Goal: Task Accomplishment & Management: Complete application form

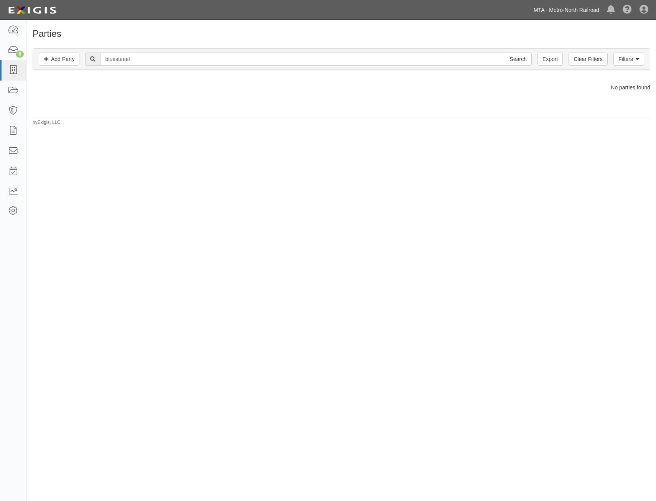
click at [568, 8] on link "MTA - Metro-North Railroad" at bounding box center [566, 9] width 73 height 15
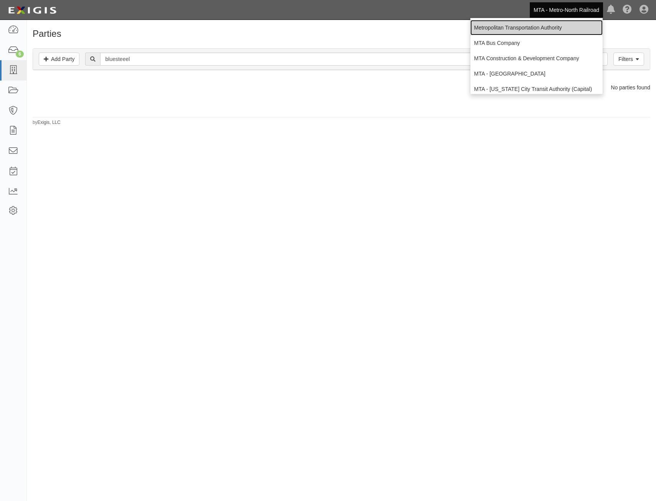
click at [543, 26] on link "Metropolitan Transportation Authority" at bounding box center [537, 27] width 132 height 15
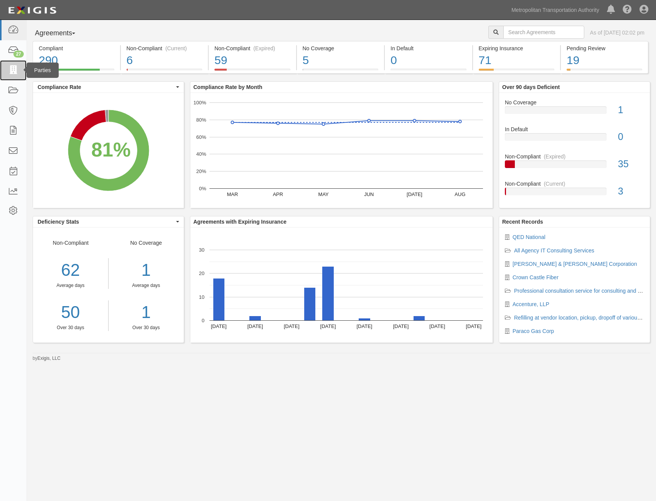
click at [17, 71] on icon at bounding box center [13, 70] width 11 height 9
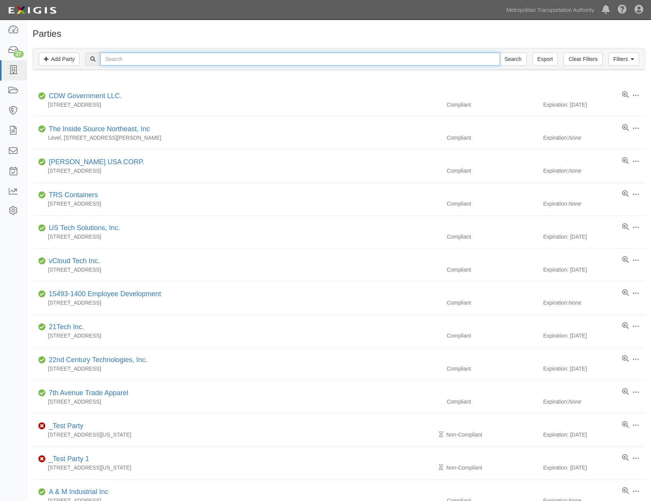
click at [202, 62] on input "text" at bounding box center [299, 59] width 399 height 13
type input "JSM"
click at [499, 53] on input "Search" at bounding box center [512, 59] width 27 height 13
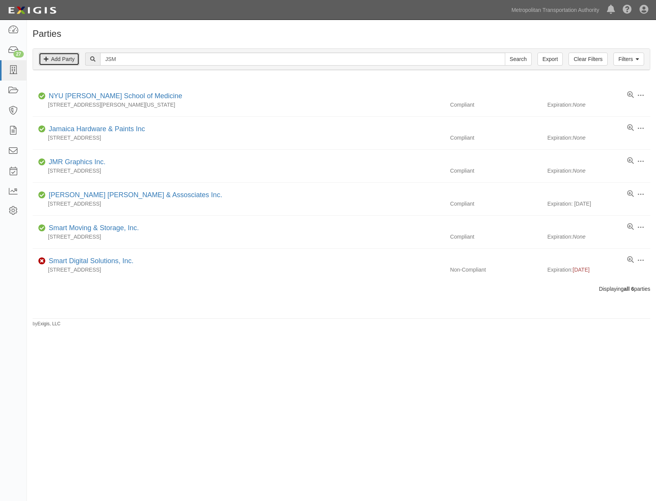
click at [63, 63] on link "Add Party" at bounding box center [59, 59] width 41 height 13
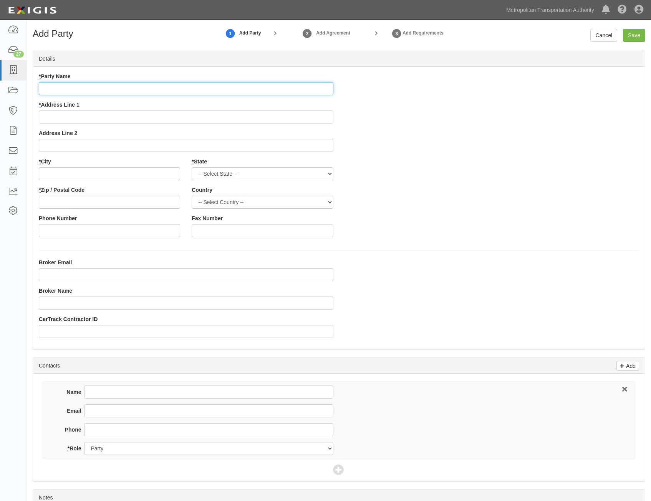
click at [312, 87] on input "* Party Name" at bounding box center [186, 88] width 294 height 13
paste input "JSM Consulting Inc."
type input "JSM Consulting Inc."
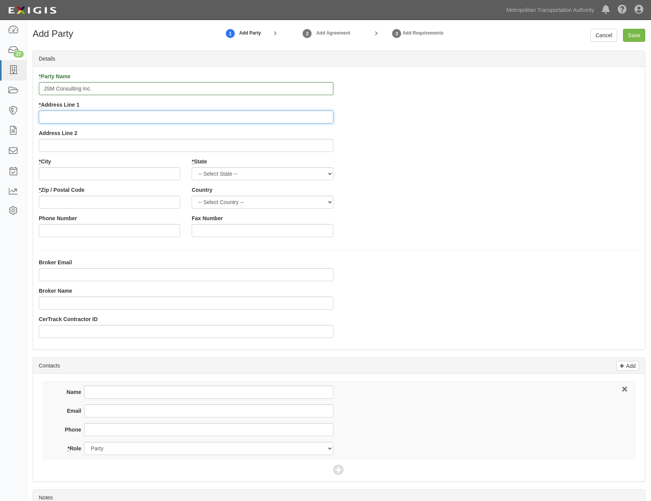
click at [293, 114] on input "* Address Line 1" at bounding box center [186, 117] width 294 height 13
paste input "65 Station Rd"
type input "65 Station Rd"
click at [435, 168] on div "* Party Name JSM Consulting Inc. * Address Line 1 65 Station Rd Address Line 2 …" at bounding box center [339, 158] width 612 height 170
click at [145, 174] on input "* City" at bounding box center [109, 173] width 141 height 13
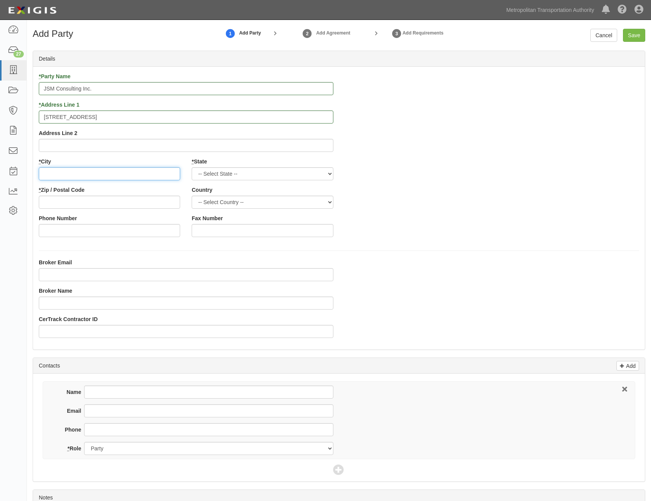
paste input "Cranbury"
type input "Cranbury"
click at [291, 172] on select "-- Select State -- Alabama Alaska Arizona Arkansas California Colorado Connecti…" at bounding box center [262, 173] width 141 height 13
select select "NJ"
click at [192, 167] on select "-- Select State -- Alabama Alaska Arizona Arkansas California Colorado Connecti…" at bounding box center [262, 173] width 141 height 13
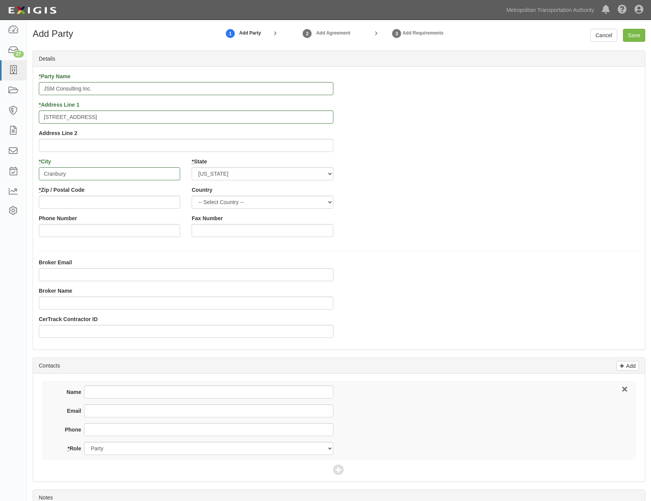
click at [390, 212] on div "* Party Name JSM Consulting Inc. * Address Line 1 65 Station Rd Address Line 2 …" at bounding box center [339, 158] width 612 height 170
click at [309, 205] on select "-- Select Country -- Canada United States --------------- Afghanistan Åland Isl…" at bounding box center [262, 202] width 141 height 13
select select "US"
click at [192, 196] on select "-- Select Country -- Canada United States --------------- Afghanistan Åland Isl…" at bounding box center [262, 202] width 141 height 13
click at [414, 207] on div "* Party Name JSM Consulting Inc. * Address Line 1 65 Station Rd Address Line 2 …" at bounding box center [339, 158] width 612 height 170
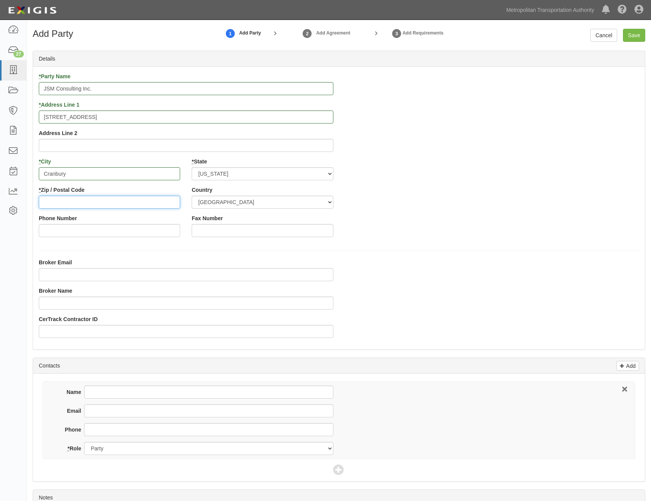
click at [159, 196] on input "* Zip / Postal Code" at bounding box center [109, 202] width 141 height 13
paste input "08512-3152"
type input "08512-3152"
click at [414, 234] on div "* Party Name JSM Consulting Inc. * Address Line 1 65 Station Rd Address Line 2 …" at bounding box center [339, 158] width 612 height 170
click at [635, 36] on input "Save" at bounding box center [634, 35] width 22 height 13
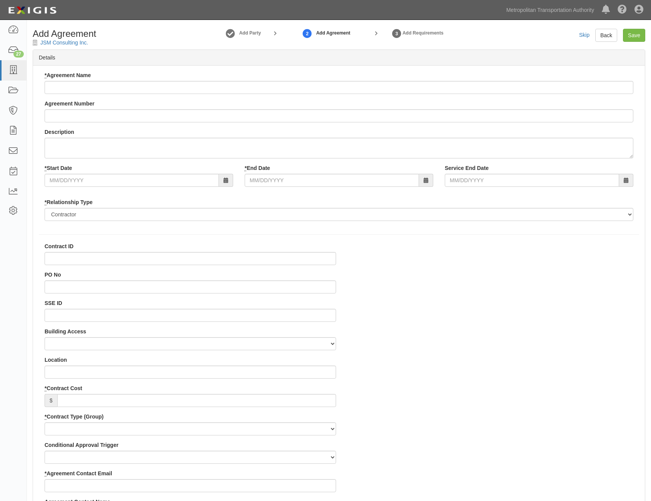
select select
drag, startPoint x: 304, startPoint y: 94, endPoint x: 308, endPoint y: 95, distance: 3.9
click at [304, 95] on div "* Agreement Name Agreement Number Description * Start Date * End Date Service E…" at bounding box center [339, 148] width 600 height 155
drag, startPoint x: 315, startPoint y: 93, endPoint x: 338, endPoint y: 92, distance: 23.1
click at [316, 93] on input "* Agreement Name" at bounding box center [339, 87] width 589 height 13
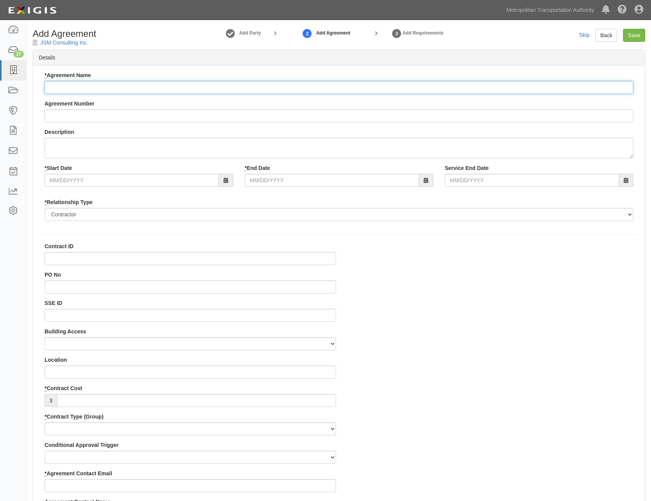
paste input "All Agency IT Consulting Services"
type input "All Agency IT Consulting Services"
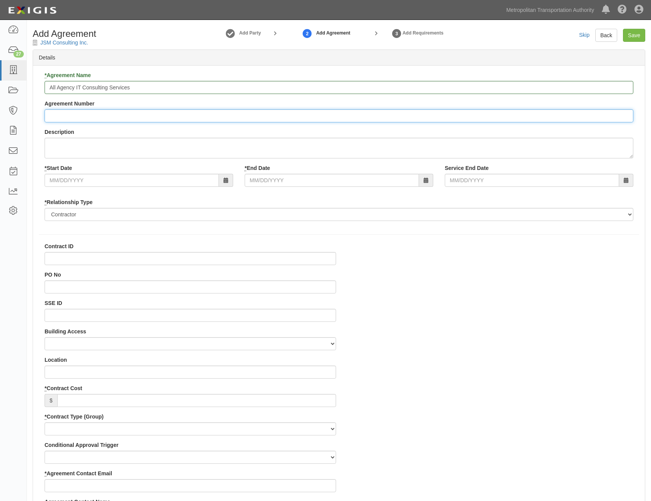
click at [368, 111] on input "Agreement Number" at bounding box center [339, 115] width 589 height 13
paste input "0000021540"
type input "0000021540"
click at [195, 181] on input "* Start Date" at bounding box center [132, 180] width 174 height 13
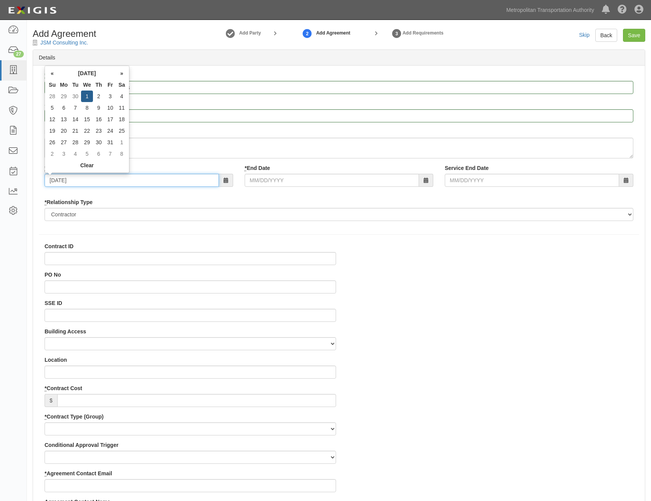
type input "07/01/2026"
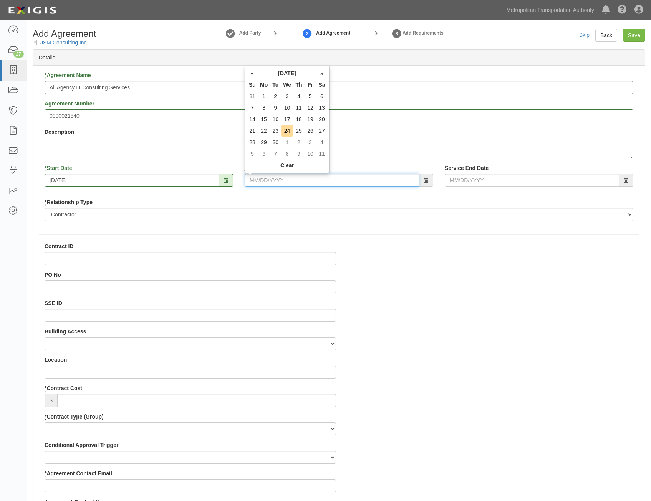
click at [358, 181] on input "* End Date" at bounding box center [332, 180] width 174 height 13
type input "07/07/2036"
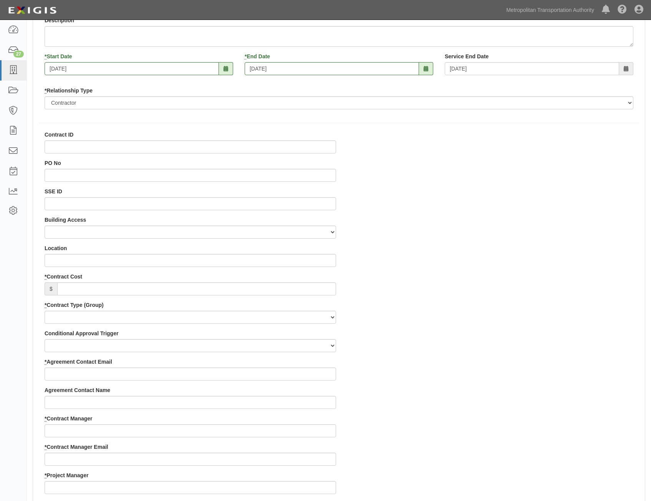
scroll to position [115, 0]
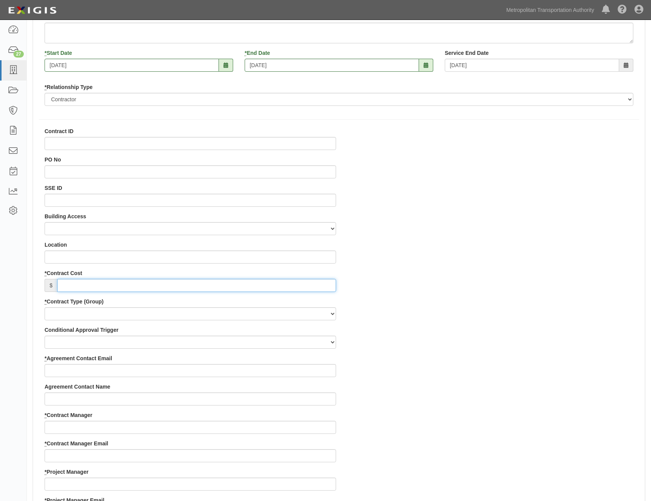
click at [279, 280] on input "* Contract Cost" at bounding box center [196, 285] width 279 height 13
type input "0"
click at [276, 317] on select "Capital Operating Not for Benefit (incls. FA, Entry Permits) Real Estate Other" at bounding box center [190, 314] width 291 height 13
select select "122"
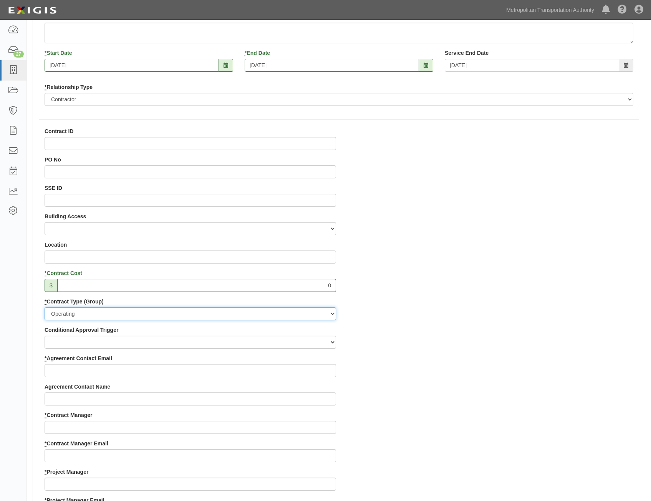
click at [45, 308] on select "Capital Operating Not for Benefit (incls. FA, Entry Permits) Real Estate Other" at bounding box center [190, 314] width 291 height 13
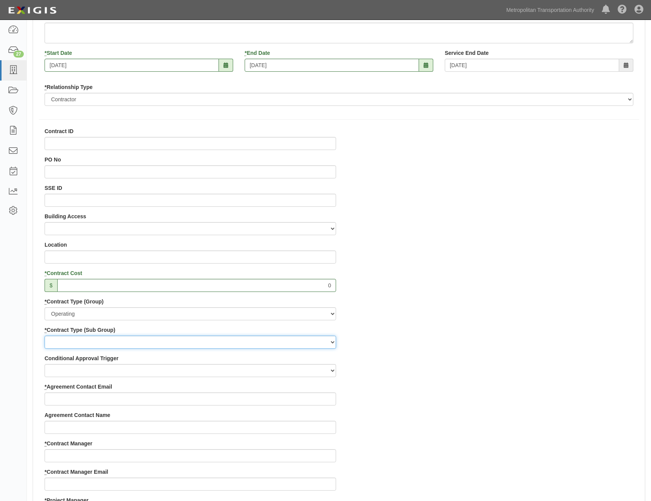
click at [275, 341] on select "Construction Loan / Test and Demo Maintenance Painting Personal Services Contra…" at bounding box center [190, 342] width 291 height 13
select select "249"
click at [45, 336] on select "Construction Loan / Test and Demo Maintenance Painting Personal Services Contra…" at bounding box center [190, 342] width 291 height 13
click at [468, 371] on div "Contract ID PO No SSE ID Building Access 2 Broadway 341/345/347 BREP 333 Other …" at bounding box center [339, 496] width 612 height 739
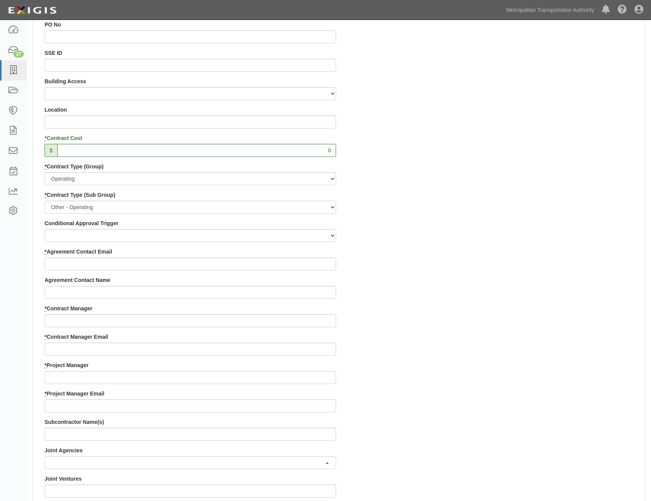
scroll to position [269, 0]
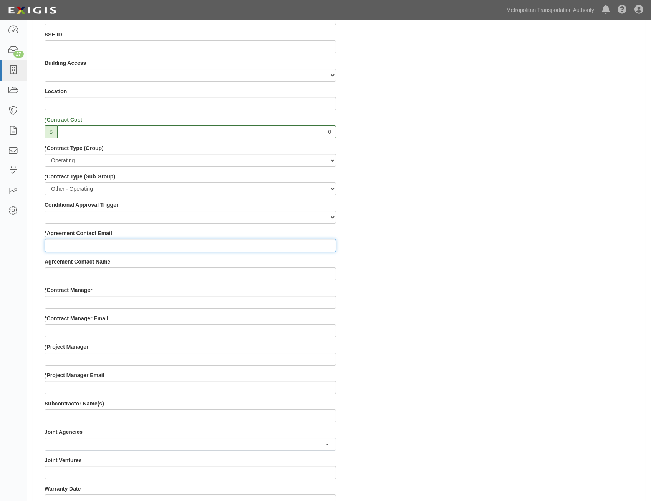
click at [312, 247] on input "* Agreement Contact Email" at bounding box center [190, 245] width 291 height 13
paste input "mukeshsomani@jsmconsultant.com"
type input "mukeshsomani@jsmconsultant.com"
click at [443, 312] on div "Contract ID PO No SSE ID Building Access 2 Broadway 341/345/347 BREP 333 Other …" at bounding box center [339, 343] width 612 height 739
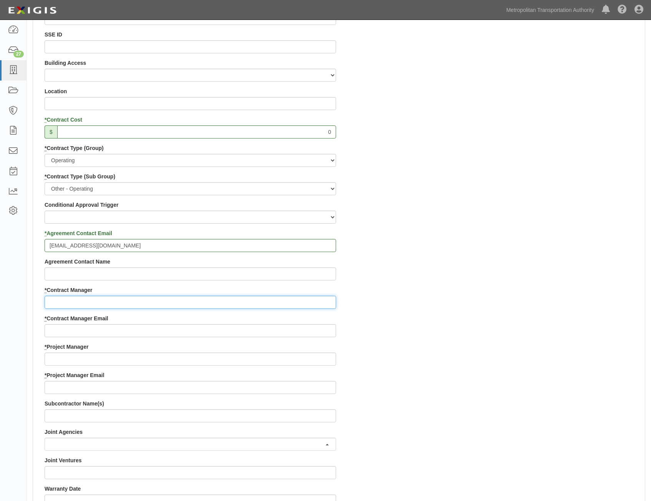
drag, startPoint x: 267, startPoint y: 303, endPoint x: 271, endPoint y: 302, distance: 4.4
click at [268, 303] on input "* Contract Manager" at bounding box center [190, 302] width 291 height 13
paste input "Jimmy Quispe"
type input "Jimmy Quispe"
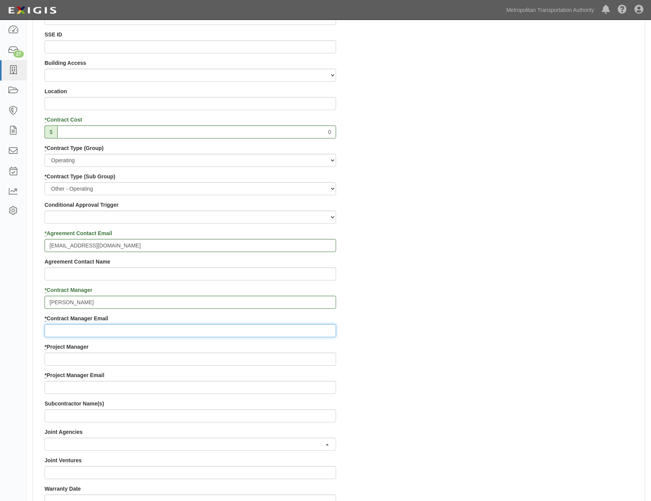
drag, startPoint x: 298, startPoint y: 334, endPoint x: 302, endPoint y: 331, distance: 4.9
click at [298, 334] on input "* Contract Manager Email" at bounding box center [190, 330] width 291 height 13
paste input "Jimmy.quispe-consultant@mtabsc.org"
type input "Jimmy.quispe-consultant@mtabsc.org"
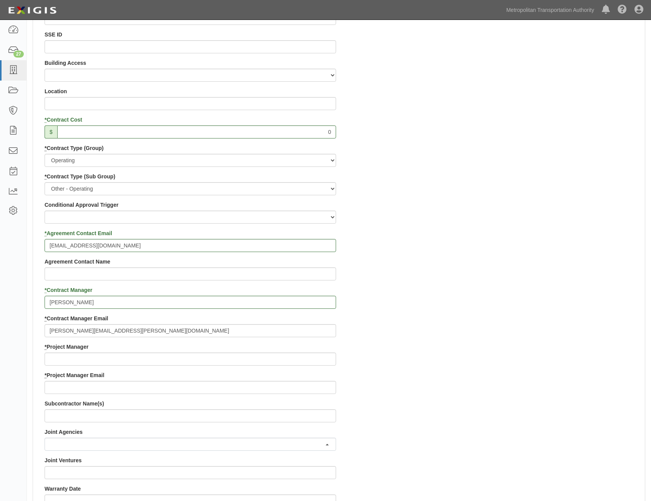
click at [450, 355] on div "Contract ID PO No SSE ID Building Access 2 Broadway 341/345/347 BREP 333 Other …" at bounding box center [339, 343] width 612 height 739
click at [306, 360] on input "* Project Manager" at bounding box center [190, 359] width 291 height 13
paste input "Doug Krainman"
type input "Doug Krainman"
click at [427, 392] on div "Contract ID PO No SSE ID Building Access 2 Broadway 341/345/347 BREP 333 Other …" at bounding box center [339, 343] width 612 height 739
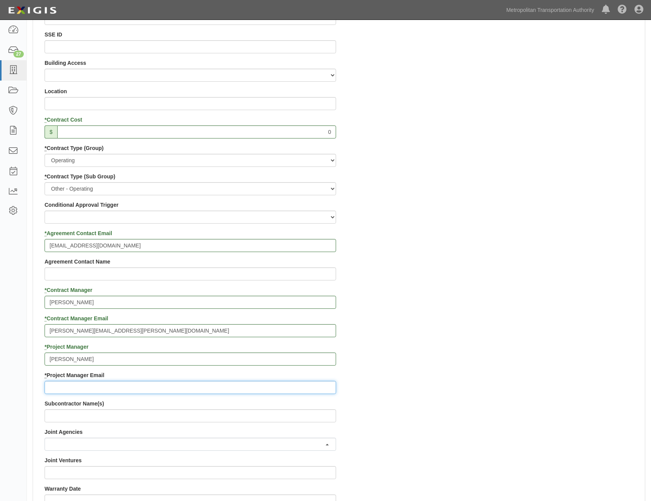
click at [234, 385] on input "* Project Manager Email" at bounding box center [190, 387] width 291 height 13
paste input "doug.krainman@mtahq.org"
type input "doug.krainman@mtahq.org"
click at [522, 282] on div "Contract ID PO No SSE ID Building Access 2 Broadway 341/345/347 BREP 333 Other …" at bounding box center [339, 343] width 612 height 739
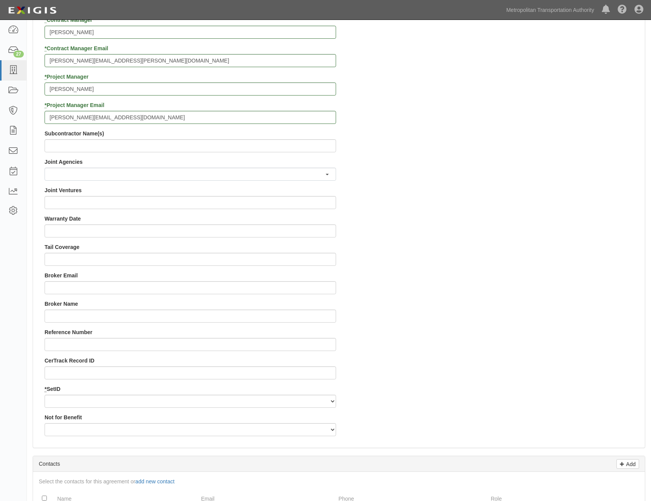
scroll to position [778, 0]
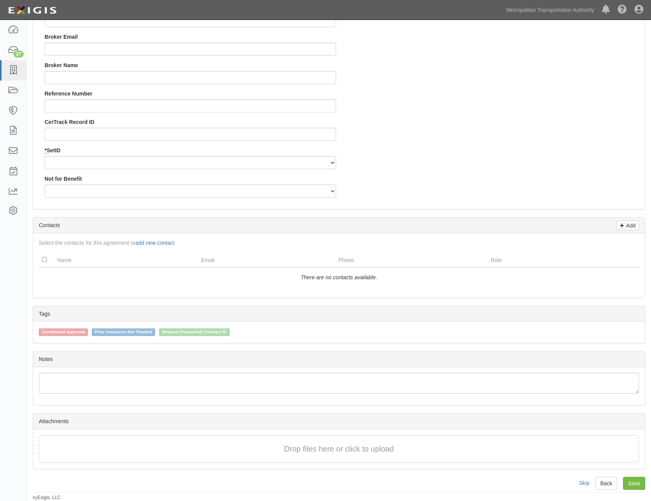
drag, startPoint x: 576, startPoint y: 259, endPoint x: 569, endPoint y: 306, distance: 47.3
click at [294, 160] on select "MTAHQ" at bounding box center [190, 162] width 291 height 13
select select "96"
click at [45, 156] on select "MTAHQ" at bounding box center [190, 162] width 291 height 13
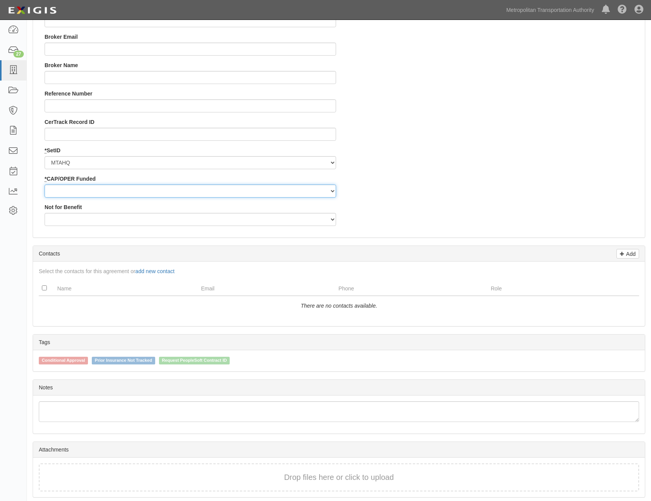
click at [301, 195] on select "Capital Operating" at bounding box center [190, 191] width 291 height 13
select select "347"
click at [45, 185] on select "Capital Operating" at bounding box center [190, 191] width 291 height 13
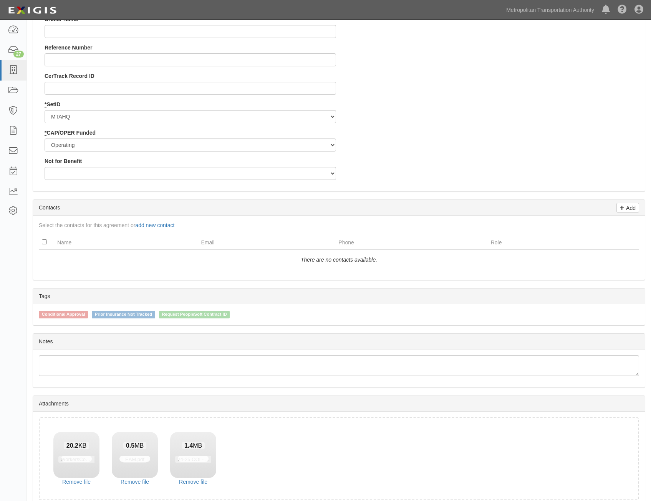
scroll to position [861, 0]
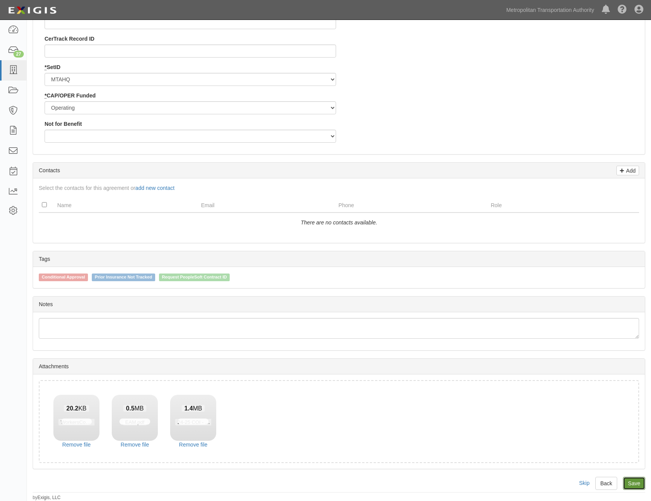
click at [633, 483] on link "Save" at bounding box center [634, 483] width 22 height 13
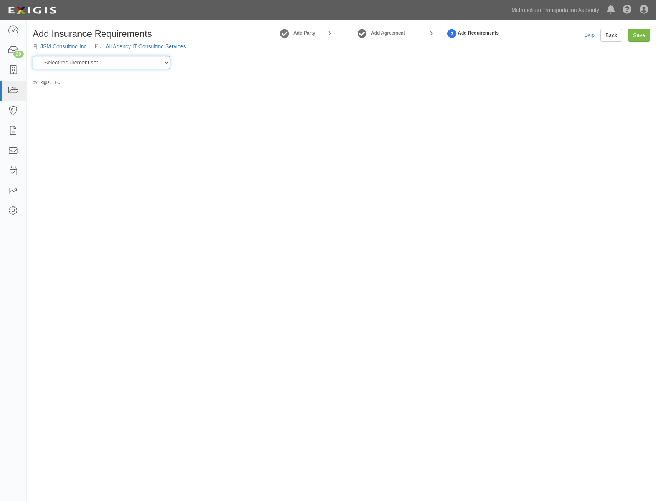
click at [139, 60] on select "-- Select requirement set -- Basic Basic Enhanced Option for Operating Agreemen…" at bounding box center [101, 62] width 137 height 13
click at [33, 56] on select "-- Select requirement set -- Basic Basic Enhanced Option for Operating Agreemen…" at bounding box center [101, 62] width 137 height 13
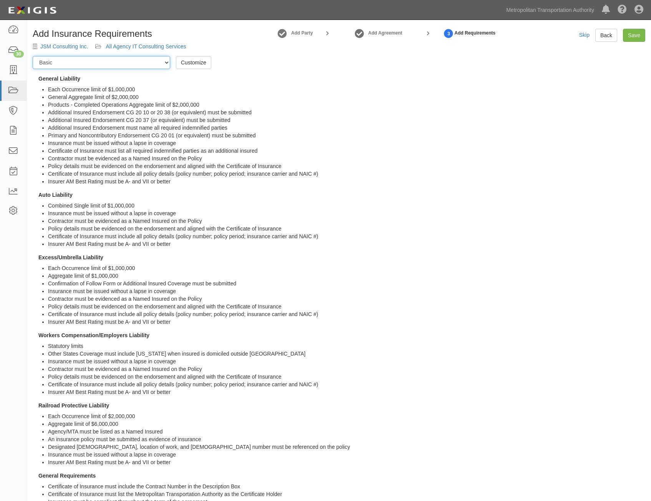
click at [141, 64] on select "-- Select requirement set -- Basic Basic Enhanced Option for Operating Agreemen…" at bounding box center [101, 62] width 137 height 13
select select "7437"
click at [33, 56] on select "-- Select requirement set -- Basic Basic Enhanced Option for Operating Agreemen…" at bounding box center [101, 62] width 137 height 13
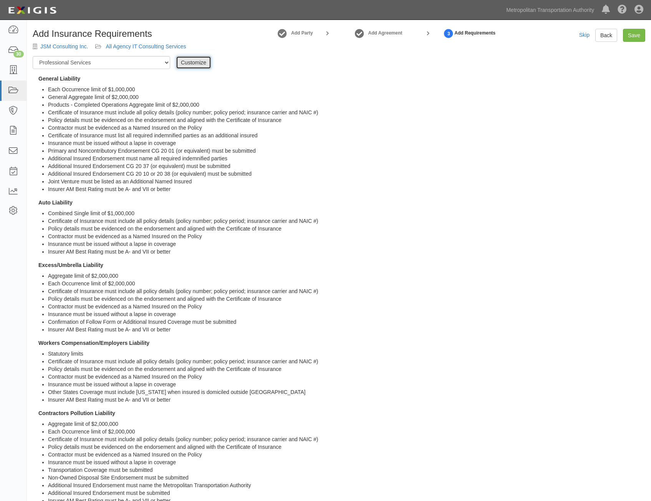
click at [192, 64] on link "Customize" at bounding box center [193, 62] width 35 height 13
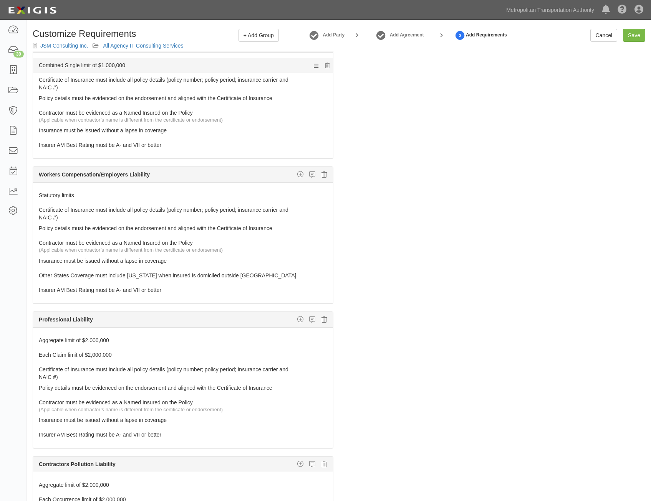
scroll to position [422, 0]
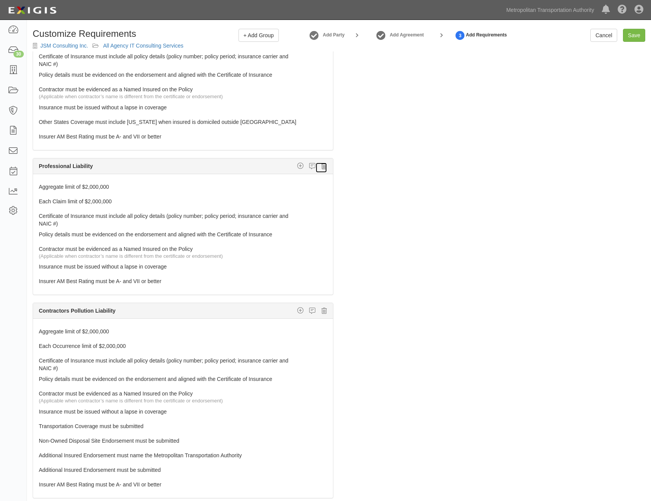
click at [321, 168] on icon at bounding box center [323, 166] width 5 height 7
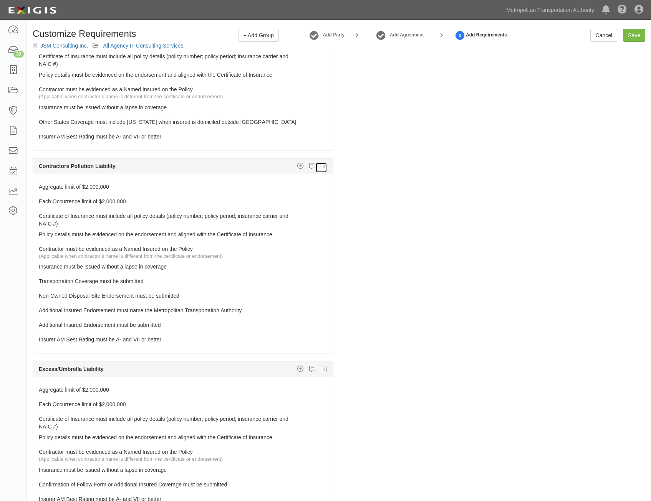
click at [321, 165] on icon at bounding box center [323, 166] width 5 height 7
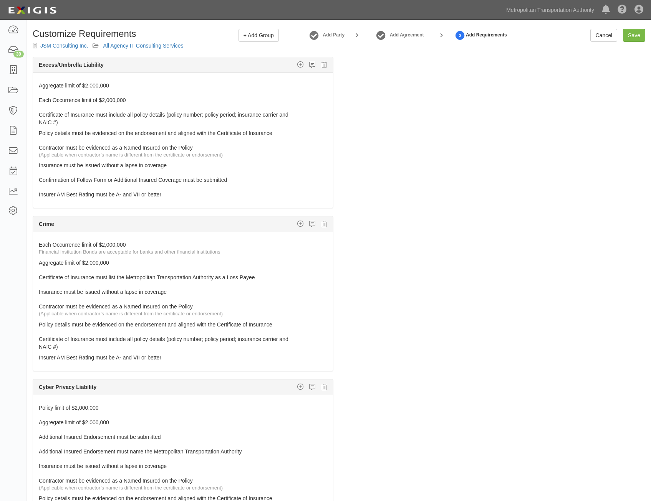
scroll to position [537, 0]
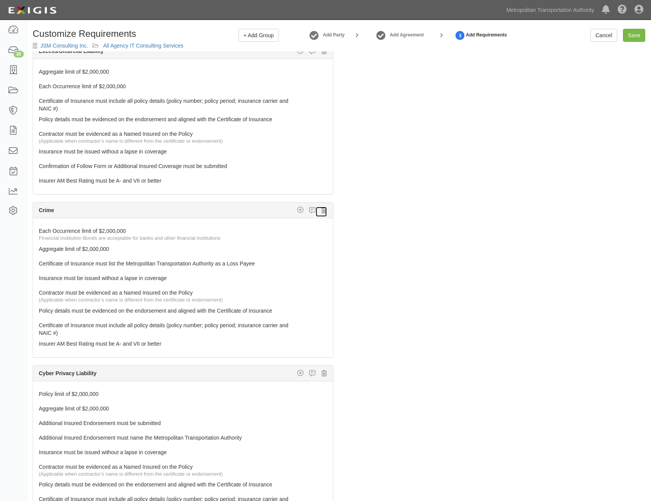
click at [321, 210] on icon at bounding box center [323, 210] width 5 height 7
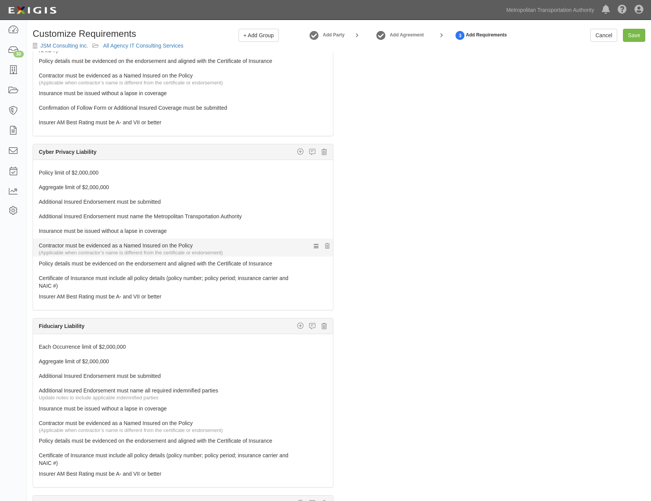
scroll to position [614, 0]
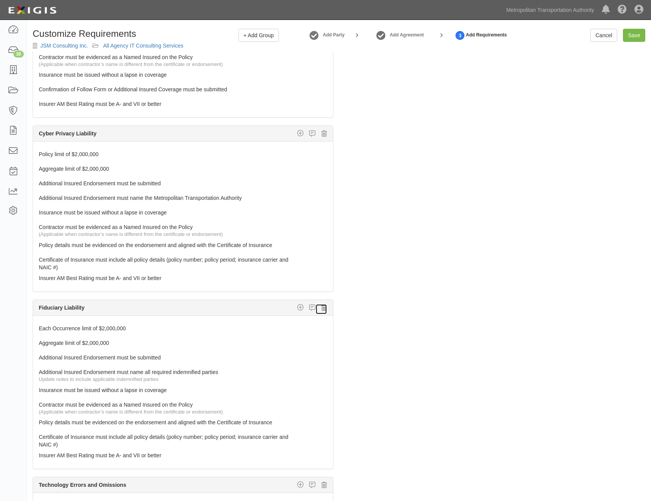
click at [321, 309] on icon at bounding box center [323, 307] width 5 height 7
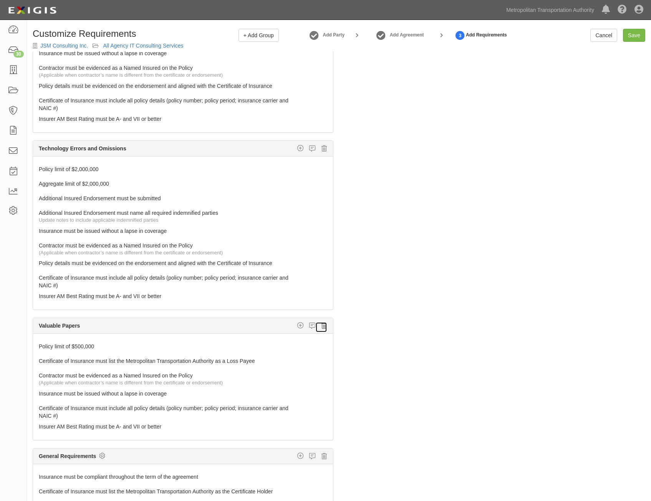
click at [321, 325] on icon at bounding box center [323, 325] width 5 height 7
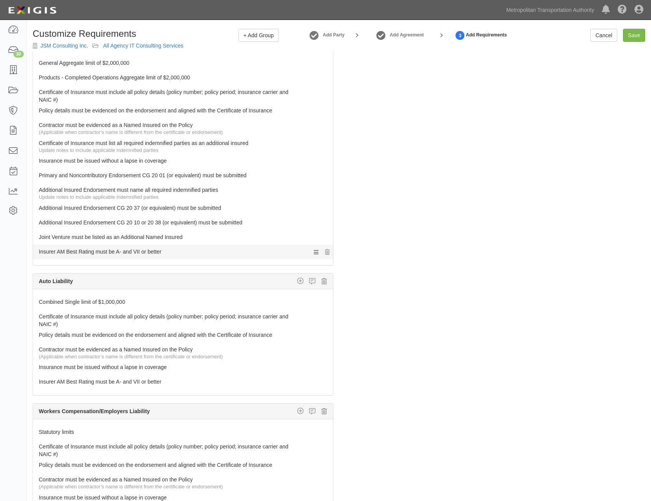
scroll to position [0, 0]
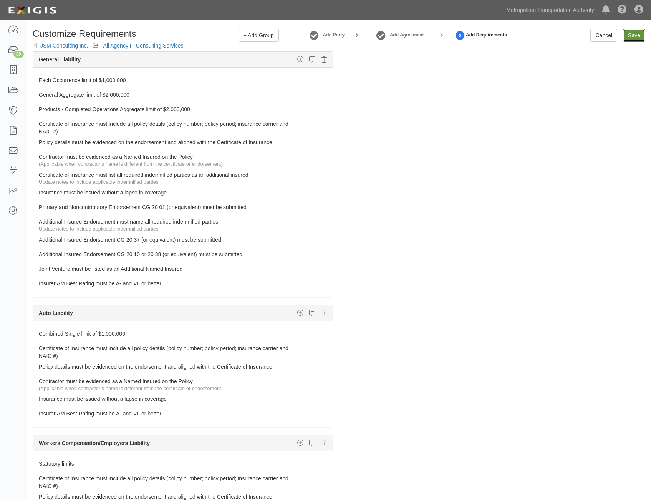
click at [627, 36] on input "Save" at bounding box center [634, 35] width 22 height 13
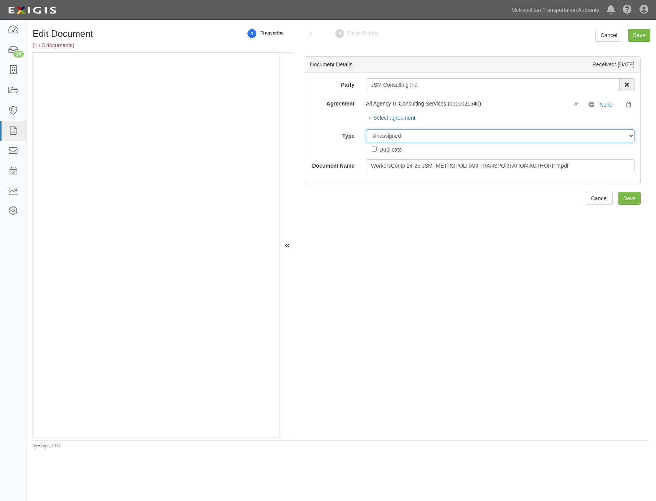
click at [498, 137] on select "Unassigned Binder Cancellation Notice Certificate Contract Endorsement Insuranc…" at bounding box center [500, 135] width 269 height 13
select select "CertificateDetail"
click at [366, 129] on select "Unassigned Binder Cancellation Notice Certificate Contract Endorsement Insuranc…" at bounding box center [500, 135] width 269 height 13
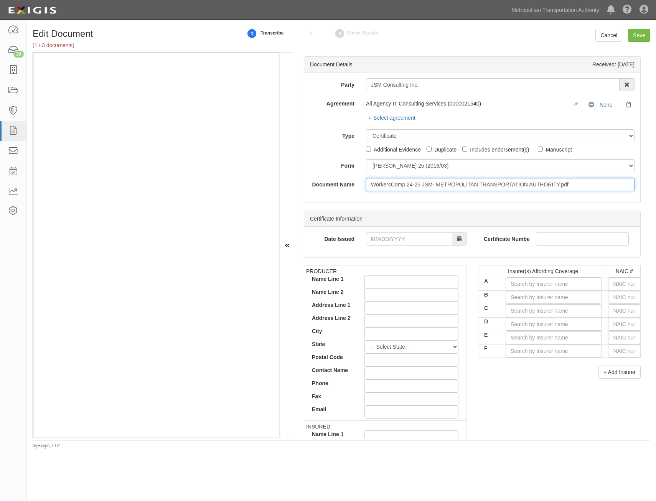
click at [536, 181] on input "WorkersComp 24-25 JSM- METROPOLITAN TRANSPORTATION AUTHORITY.pdf" at bounding box center [500, 184] width 269 height 13
type input "COI"
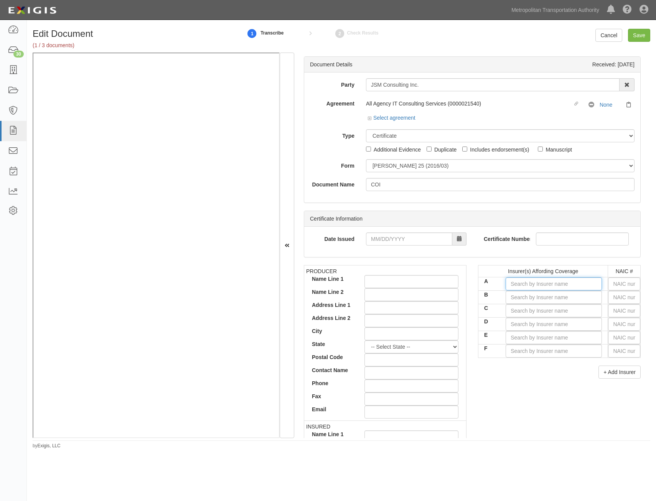
click at [565, 288] on input "A" at bounding box center [554, 284] width 96 height 13
type input "t"
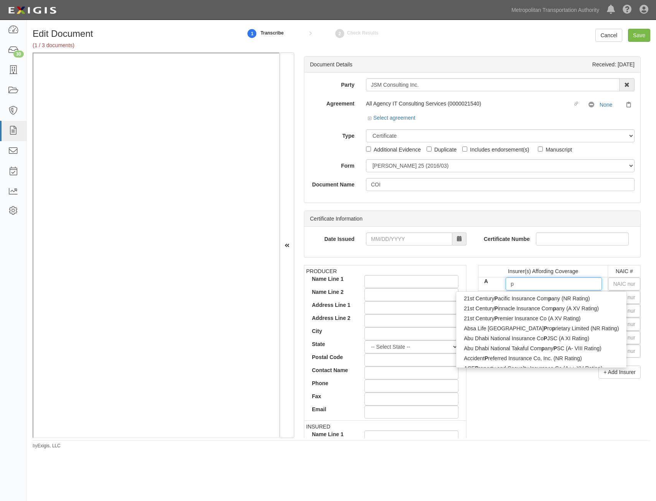
type input "ph"
type input "phoenix Insurance Company (A++ XV Rating)"
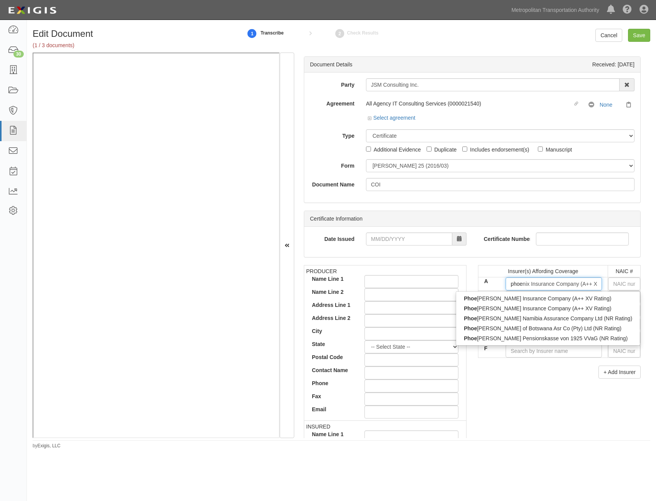
type input "phoen"
click at [567, 305] on div "Phoen ix Insurance Company (A++ XV Rating)" at bounding box center [529, 309] width 147 height 10
type input "Phoenix Insurance Company (A++ XV Rating)"
type input "25623"
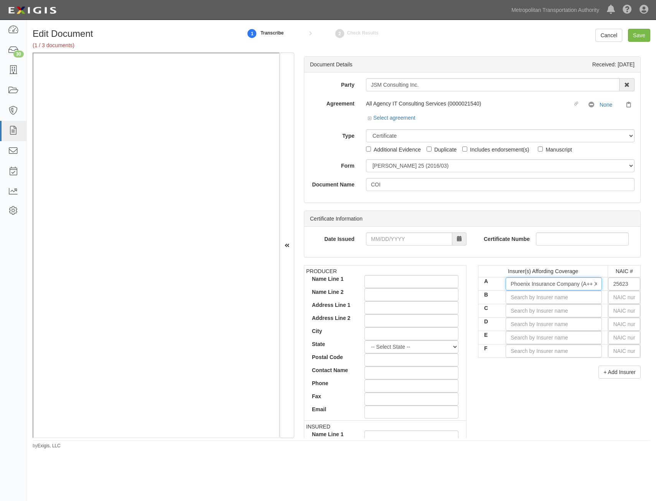
type input "Phoenix Insurance Company (A++ XV Rating)"
click at [518, 396] on div "PRODUCER Name Line 1 Name Line 2 Address Line 1 Address Line 2 City State -- Se…" at bounding box center [472, 398] width 349 height 267
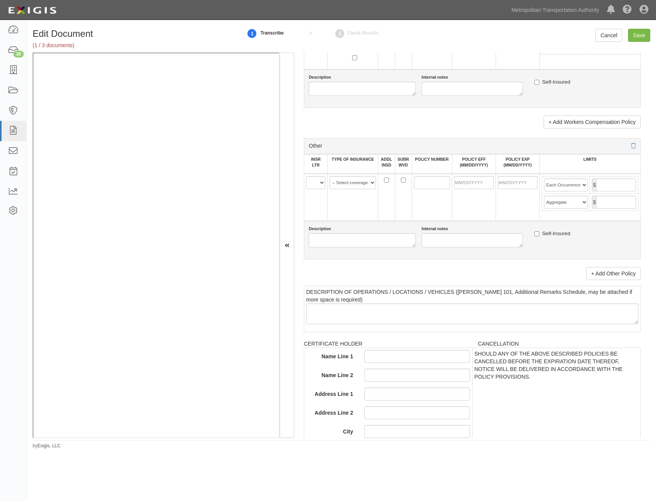
drag, startPoint x: 517, startPoint y: 180, endPoint x: 465, endPoint y: 357, distance: 184.5
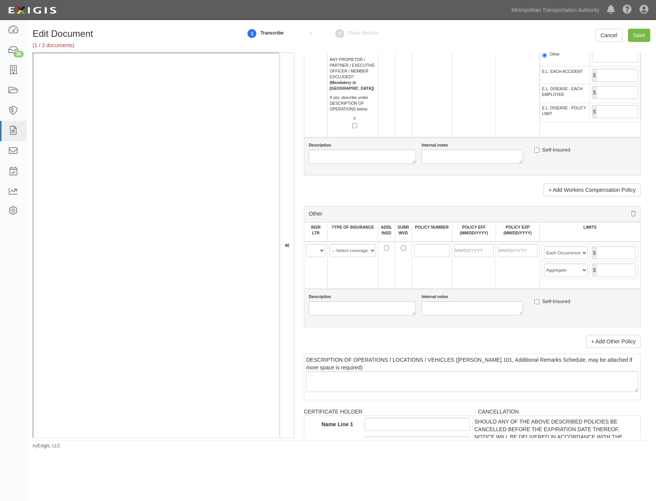
scroll to position [1172, 0]
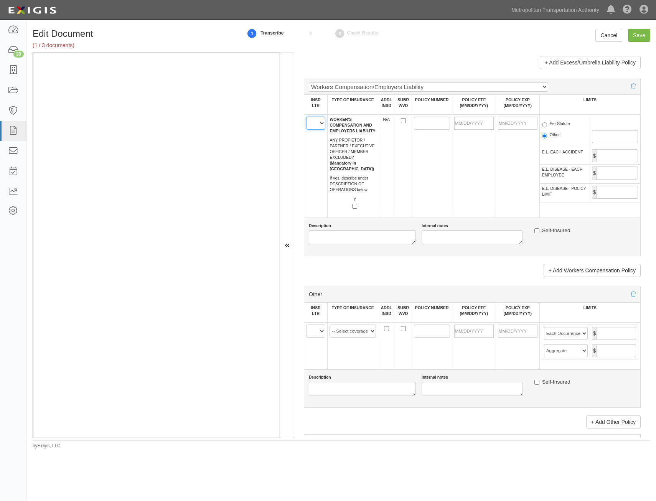
drag, startPoint x: 318, startPoint y: 126, endPoint x: 319, endPoint y: 130, distance: 4.6
click at [318, 126] on select "A B C D E F" at bounding box center [315, 123] width 19 height 13
select select "A"
click at [306, 117] on select "A B C D E F" at bounding box center [315, 123] width 19 height 13
click at [420, 121] on input "POLICY NUMBER" at bounding box center [432, 123] width 36 height 13
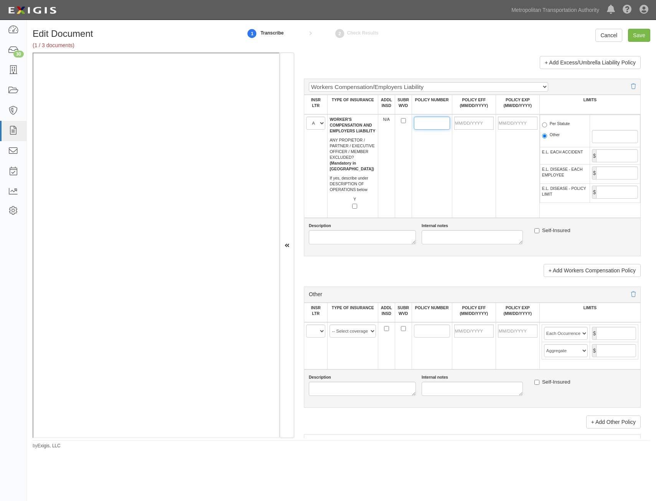
paste input "UB-9K921423-24"
type input "UB-9K921423-24"
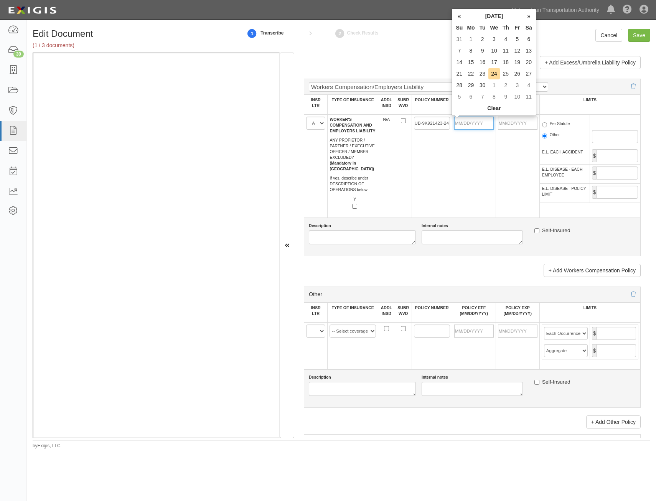
click at [478, 126] on input "POLICY EFF (MM/DD/YYYY)" at bounding box center [475, 123] width 40 height 13
type input "11/15/2024"
type input "11/15/2025"
click at [439, 177] on td "UB-9K921423-24" at bounding box center [432, 166] width 40 height 104
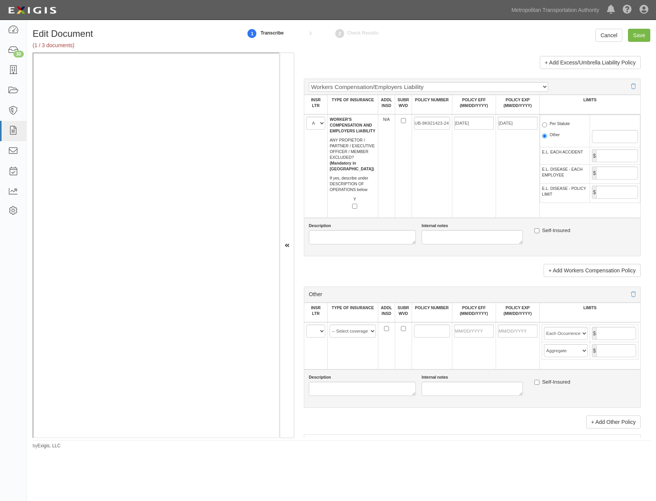
click at [556, 128] on label "Per Statute" at bounding box center [556, 125] width 28 height 8
click at [547, 127] on input "Per Statute" at bounding box center [544, 124] width 5 height 5
radio input "true"
click at [604, 151] on input "E.L. EACH ACCIDENT" at bounding box center [618, 155] width 42 height 13
type input "1,000,000"
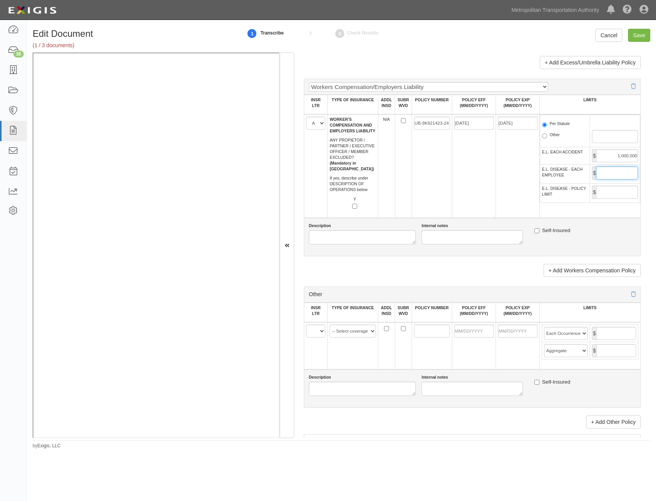
click at [620, 176] on input "E.L. DISEASE - EACH EMPLOYEE" at bounding box center [618, 173] width 42 height 13
type input "1,000,000"
drag, startPoint x: 602, startPoint y: 190, endPoint x: 599, endPoint y: 195, distance: 6.4
click at [603, 190] on input "E.L. DISEASE - POLICY LIMIT" at bounding box center [618, 192] width 42 height 13
type input "1,000,000"
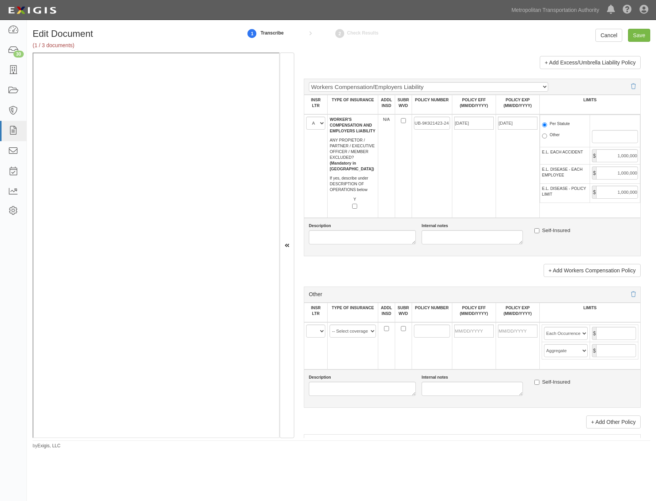
click at [496, 200] on td "11/15/2025" at bounding box center [518, 166] width 44 height 104
click at [645, 35] on input "Save" at bounding box center [639, 35] width 22 height 13
type input "1000000"
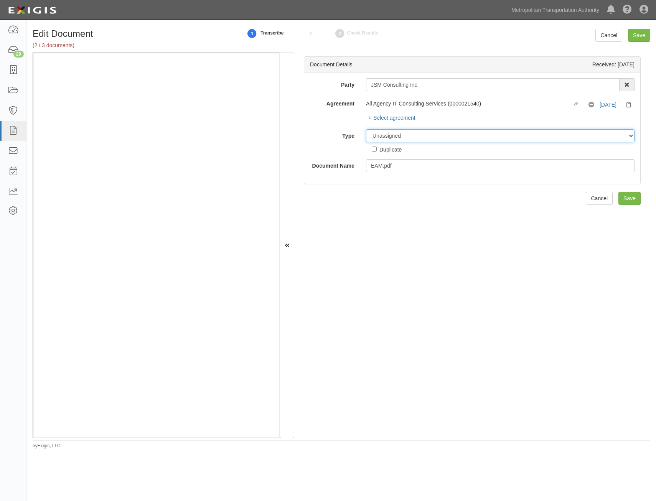
click at [460, 137] on select "Unassigned Binder Cancellation Notice Certificate Contract Endorsement Insuranc…" at bounding box center [500, 135] width 269 height 13
select select "RequirementDetail"
click at [366, 129] on select "Unassigned Binder Cancellation Notice Certificate Contract Endorsement Insuranc…" at bounding box center [500, 135] width 269 height 13
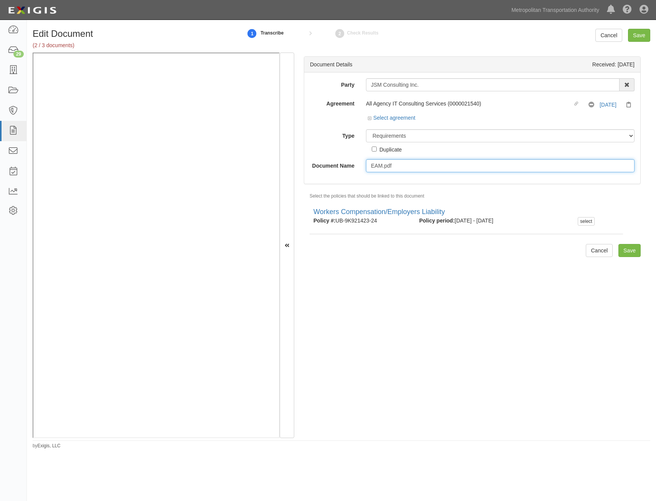
click at [483, 167] on input "EAM.pdf" at bounding box center [500, 165] width 269 height 13
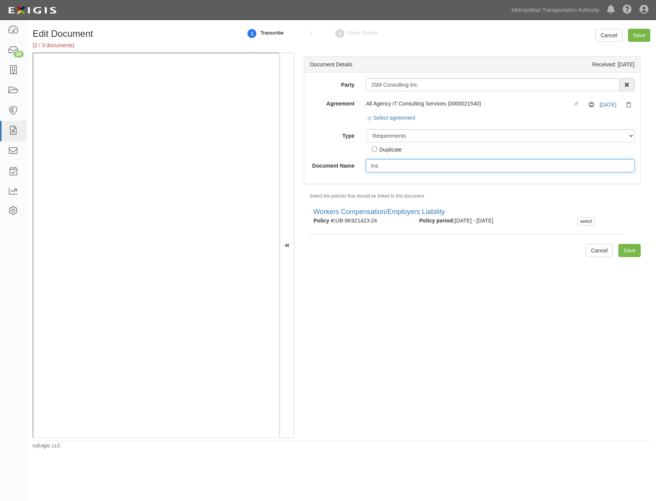
type input "Insurance Requirements"
click at [627, 248] on input "Save" at bounding box center [630, 250] width 22 height 13
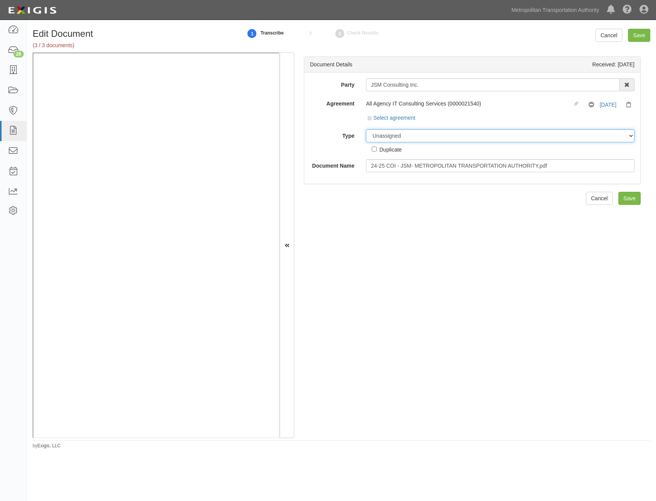
drag, startPoint x: 476, startPoint y: 137, endPoint x: 476, endPoint y: 144, distance: 6.1
click at [476, 137] on select "Unassigned Binder Cancellation Notice Certificate Contract Endorsement Insuranc…" at bounding box center [500, 135] width 269 height 13
select select "CertificateDetail"
click at [366, 129] on select "Unassigned Binder Cancellation Notice Certificate Contract Endorsement Insuranc…" at bounding box center [500, 135] width 269 height 13
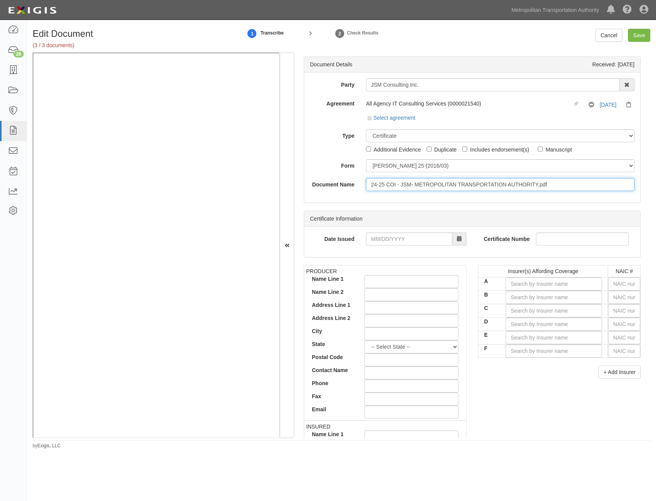
click at [483, 180] on input "24-25 COI - JSM- METROPOLITAN TRANSPORTATION AUTHORITY.pdf" at bounding box center [500, 184] width 269 height 13
type input "COI with AIE"
click at [628, 286] on input "text" at bounding box center [624, 284] width 32 height 13
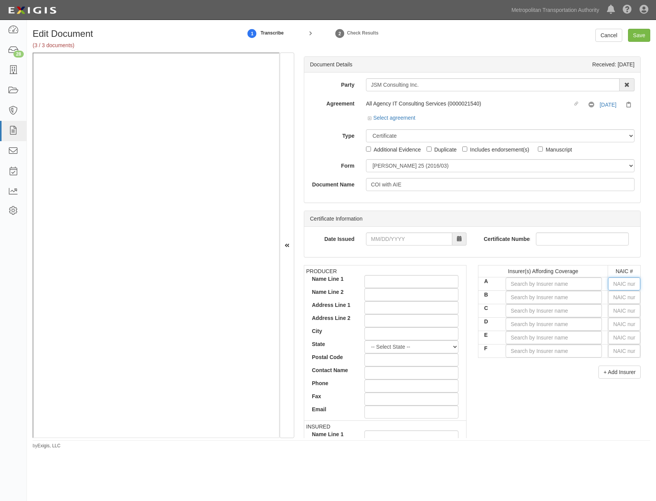
type input "36404"
type input "3"
type input "30970"
type input "30"
type input "30104"
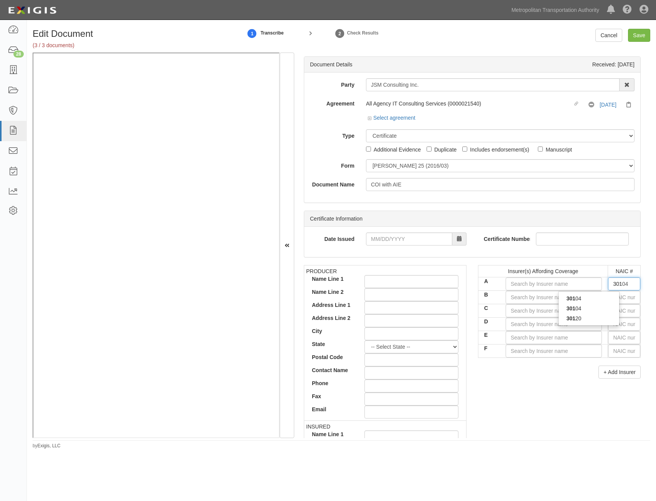
type input "3010"
type input "30104"
click at [601, 309] on div "30104" at bounding box center [589, 309] width 61 height 10
type input "Hartford Underwriters Insurance Company (A+ XV Rating)"
type input "30104"
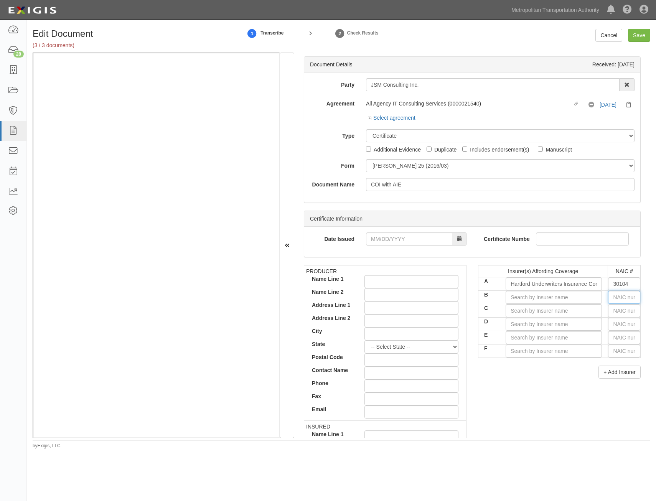
click at [630, 298] on input "text" at bounding box center [624, 297] width 32 height 13
type input "16862"
type input "1"
type input "19984"
type input "19"
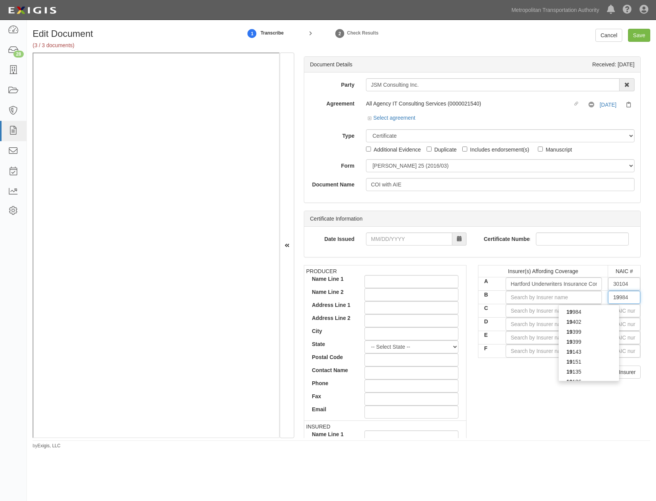
type input "19690"
type input "196"
type input "19607"
type input "1960"
type input "19607"
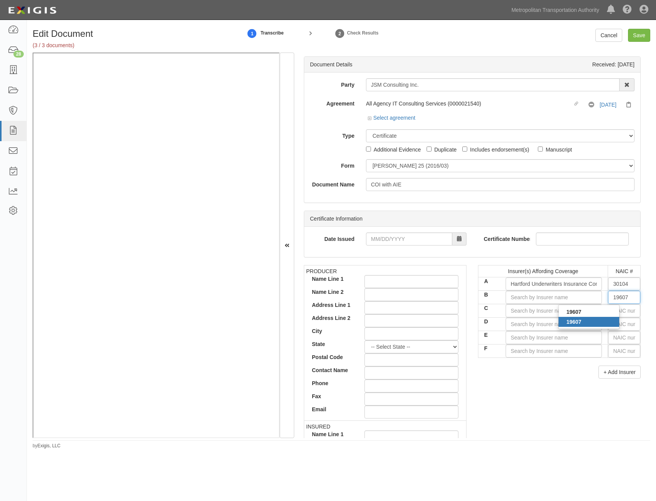
click at [613, 323] on div "19607" at bounding box center [589, 322] width 61 height 10
type input "XL Select Insurance Company (NR Rating)"
type input "19607"
click at [625, 311] on input "text" at bounding box center [624, 310] width 32 height 13
type input "25232"
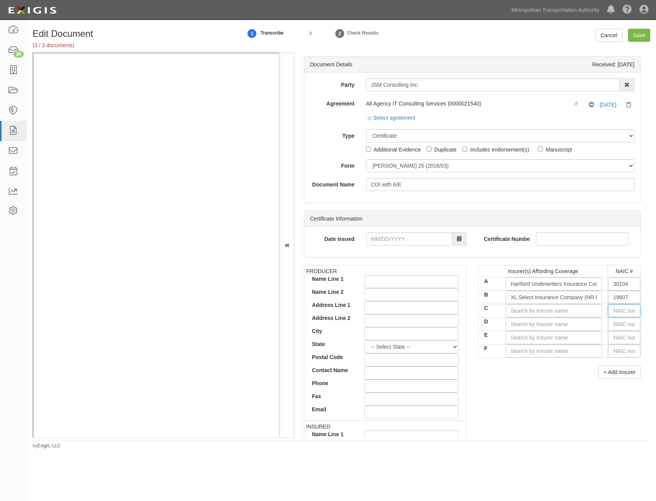
type input "2"
type input "22667"
type input "22"
type input "22276"
type input "222"
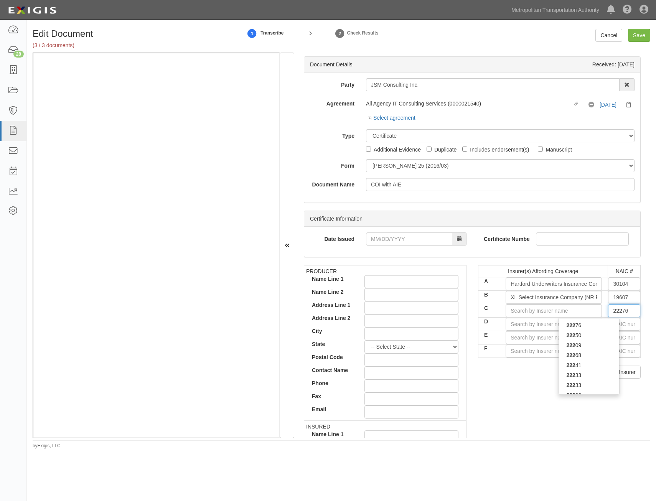
type input "22292"
type input "2229"
type input "22292"
click at [597, 337] on div "22292" at bounding box center [589, 336] width 61 height 10
type input "The Hanover Insurance Company (A XV Rating)"
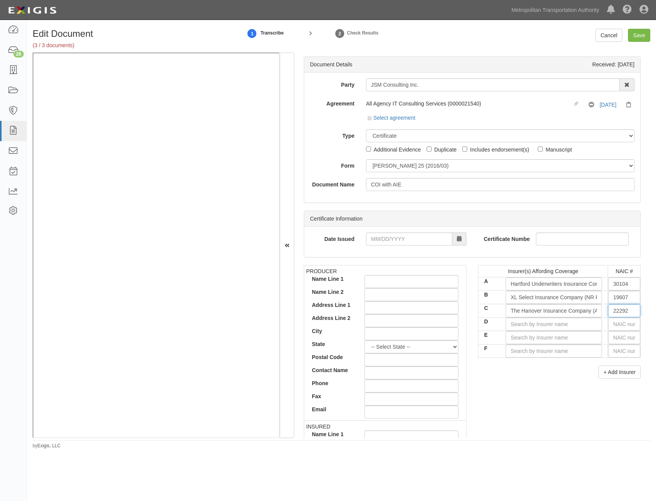
type input "22292"
click at [549, 387] on div "PRODUCER Name Line 1 Name Line 2 Address Line 1 Address Line 2 City State -- Se…" at bounding box center [472, 398] width 349 height 267
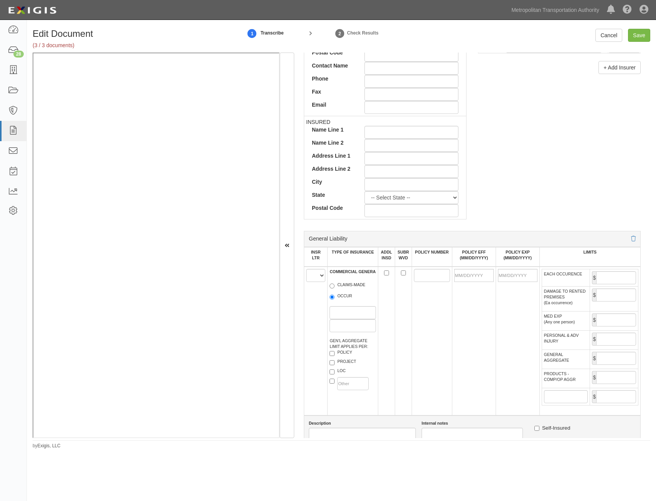
scroll to position [461, 0]
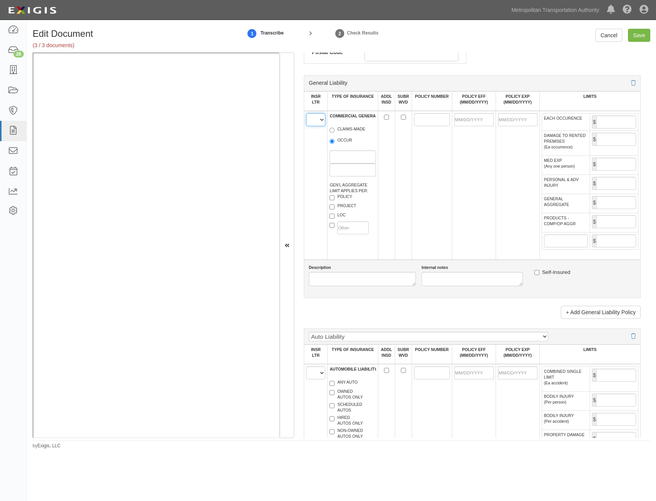
drag, startPoint x: 317, startPoint y: 123, endPoint x: 316, endPoint y: 127, distance: 5.0
click at [317, 123] on select "A B C D E F" at bounding box center [315, 119] width 19 height 13
select select "A"
click at [306, 113] on select "A B C D E F" at bounding box center [315, 119] width 19 height 13
click at [346, 142] on label "OCCUR" at bounding box center [341, 141] width 23 height 8
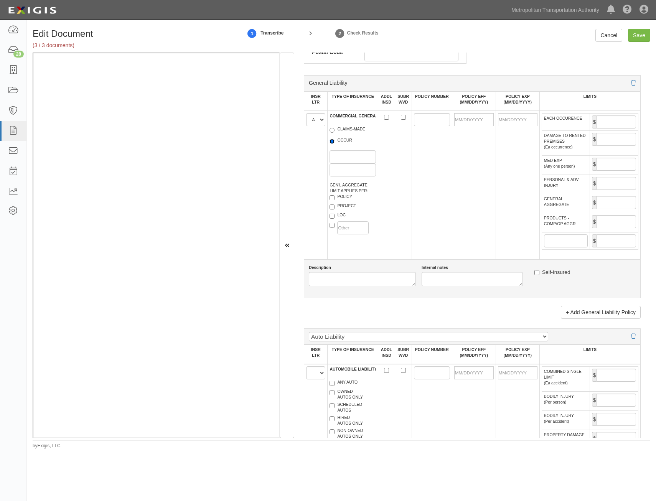
click at [335, 142] on input "OCCUR" at bounding box center [332, 141] width 5 height 5
radio input "true"
click at [344, 207] on label "PROJECT" at bounding box center [343, 207] width 26 height 8
click at [335, 207] on input "PROJECT" at bounding box center [332, 207] width 5 height 5
checkbox input "true"
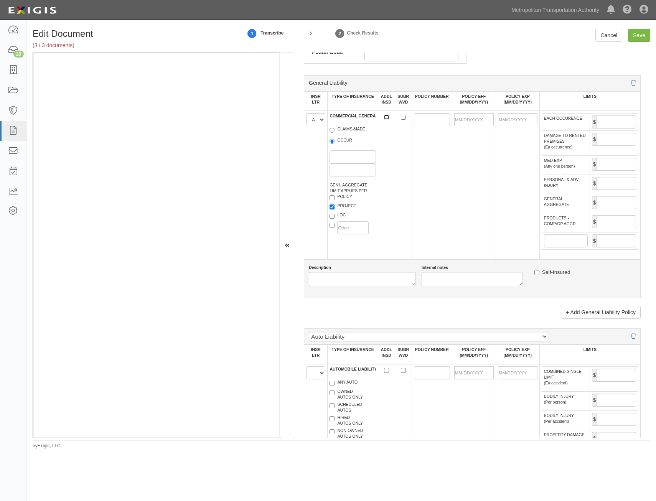
click at [384, 118] on input "ADDL INSD" at bounding box center [386, 117] width 5 height 5
checkbox input "true"
click at [403, 119] on input "SUBR WVD" at bounding box center [403, 117] width 5 height 5
checkbox input "true"
click at [414, 118] on input "POLICY NUMBER" at bounding box center [432, 119] width 36 height 13
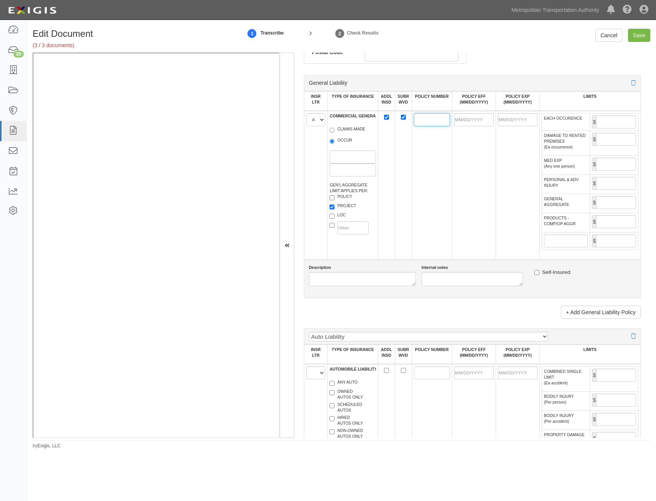
paste input "13SBAAJ2WKN"
type input "13SBAAJ2WKN"
click at [482, 118] on input "POLICY EFF (MM/DD/YYYY)" at bounding box center [475, 119] width 40 height 13
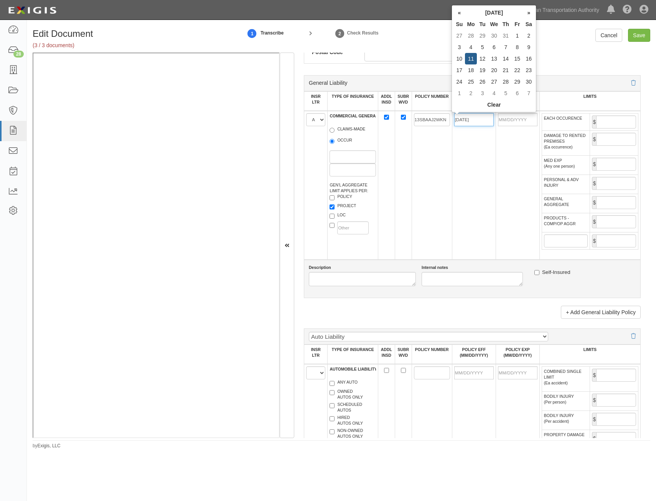
type input "[DATE]"
click at [436, 201] on td "13SBAAJ2WKN" at bounding box center [432, 185] width 40 height 149
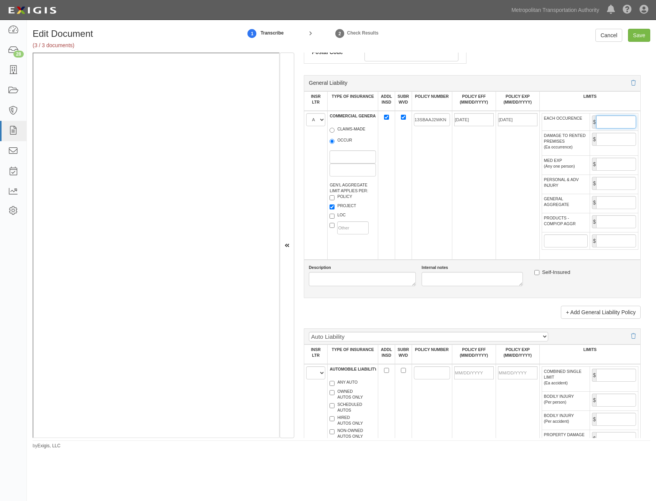
click at [615, 120] on input "EACH OCCURENCE" at bounding box center [617, 122] width 40 height 13
type input "2,000,000"
drag, startPoint x: 611, startPoint y: 200, endPoint x: 606, endPoint y: 206, distance: 7.6
click at [611, 200] on input "GENERAL AGGREGATE" at bounding box center [617, 202] width 40 height 13
type input "4,000,000"
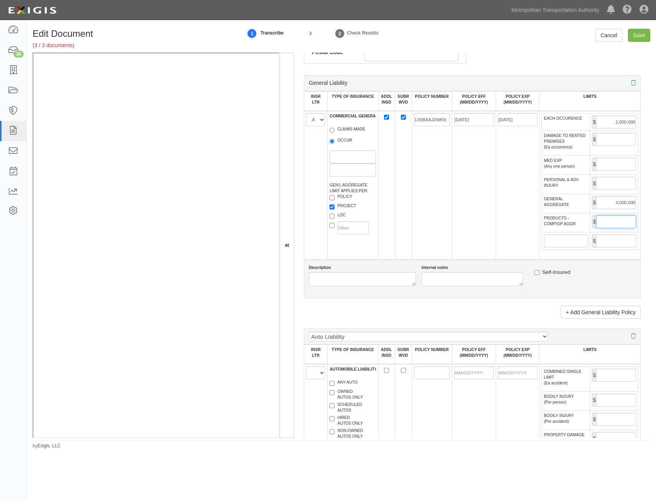
click at [618, 223] on input "PRODUCTS - COMP/OP AGGR" at bounding box center [617, 221] width 40 height 13
type input "4,000,000"
drag, startPoint x: 422, startPoint y: 237, endPoint x: 426, endPoint y: 234, distance: 4.7
click at [422, 237] on td "13SBAAJ2WKN" at bounding box center [432, 185] width 40 height 149
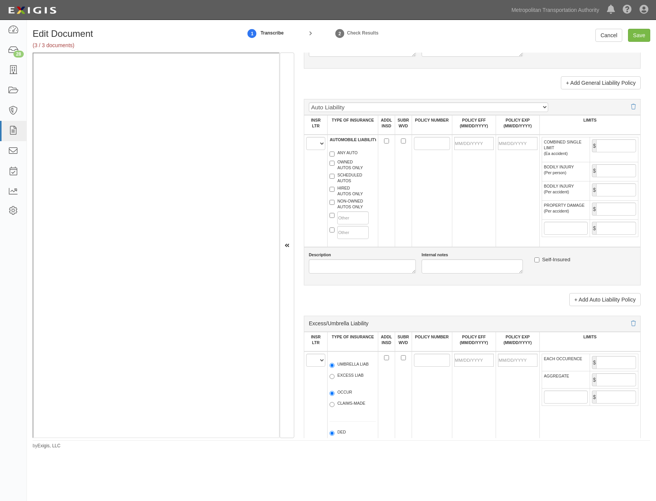
scroll to position [691, 0]
click at [314, 145] on select "A B C D E F" at bounding box center [315, 142] width 19 height 13
select select "A"
click at [306, 136] on select "A B C D E F" at bounding box center [315, 142] width 19 height 13
click at [342, 190] on label "HIRED AUTOS ONLY" at bounding box center [346, 191] width 33 height 12
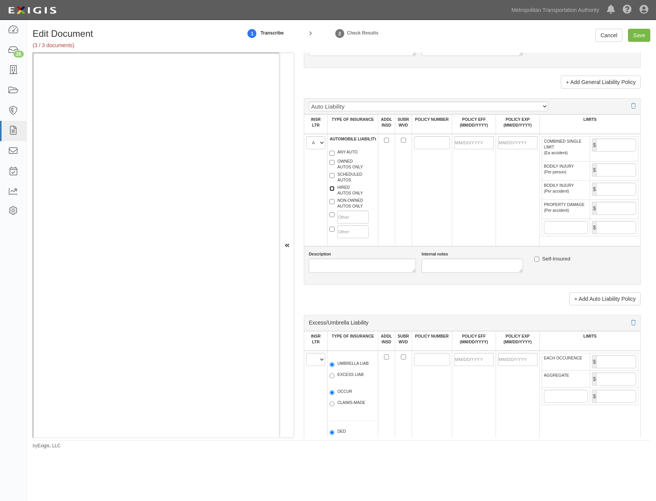
click at [335, 190] on input "HIRED AUTOS ONLY" at bounding box center [332, 188] width 5 height 5
checkbox input "true"
click at [357, 205] on label "NON-OWNED AUTOS ONLY" at bounding box center [346, 204] width 33 height 12
click at [335, 204] on input "NON-OWNED AUTOS ONLY" at bounding box center [332, 201] width 5 height 5
checkbox input "true"
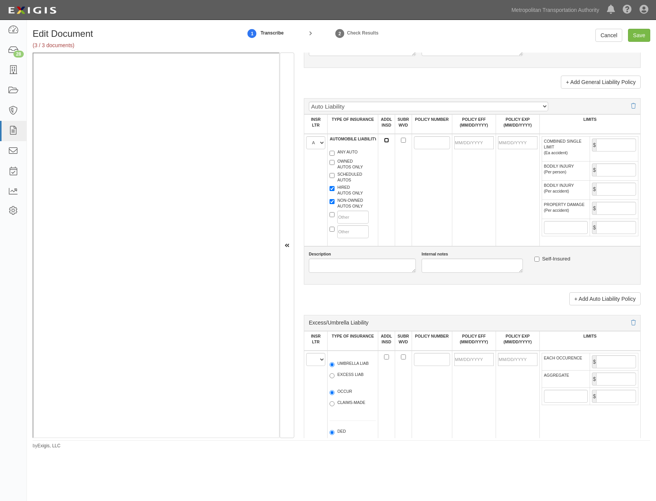
click at [387, 139] on input "ADDL INSD" at bounding box center [386, 140] width 5 height 5
checkbox input "true"
click at [399, 141] on td at bounding box center [403, 190] width 17 height 112
click at [402, 142] on input "SUBR WVD" at bounding box center [403, 140] width 5 height 5
checkbox input "true"
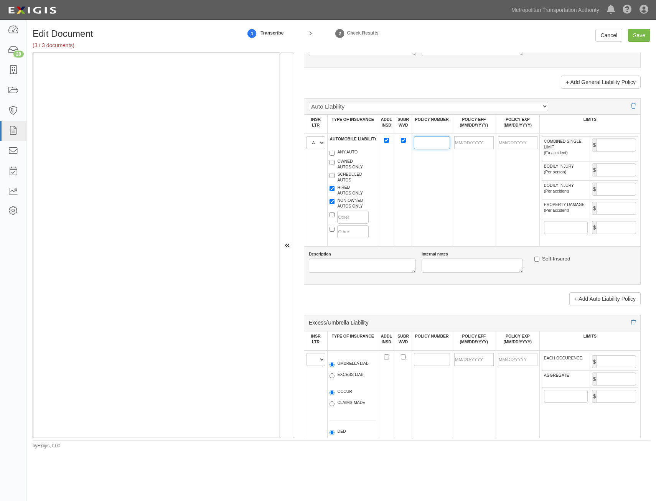
click at [418, 142] on input "POLICY NUMBER" at bounding box center [432, 142] width 36 height 13
paste input "13SBAAJ2WKN"
type input "13SBAAJ2WKN"
click at [478, 146] on input "POLICY EFF (MM/DD/YYYY)" at bounding box center [475, 142] width 40 height 13
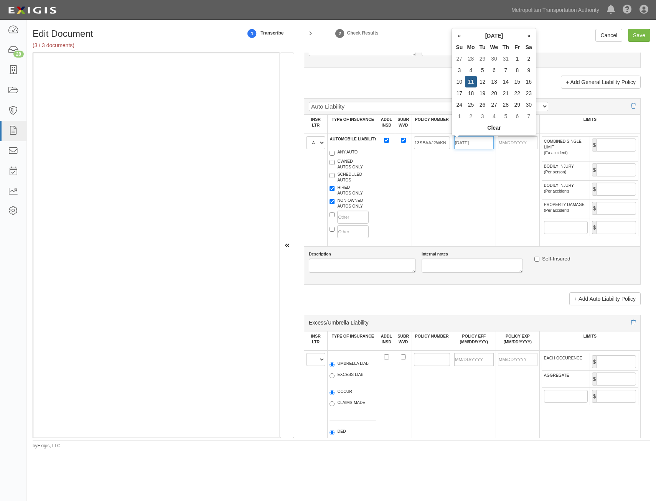
type input "11/11/2024"
type input "11/11/2025"
click at [452, 213] on td "11/11/2024" at bounding box center [474, 190] width 44 height 112
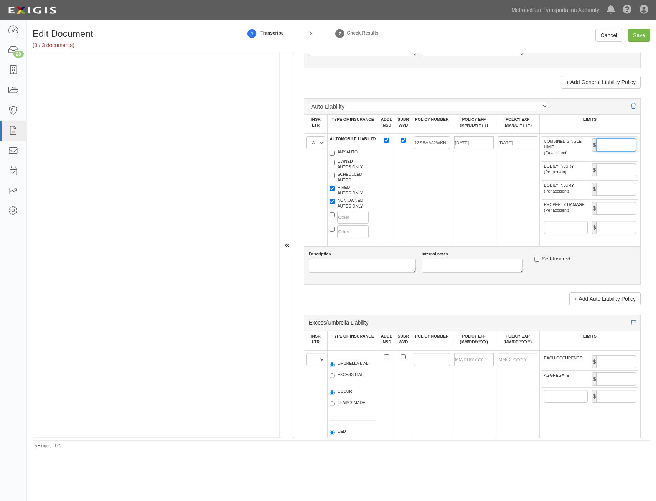
click at [603, 142] on input "COMBINED SINGLE LIMIT (Ea accident)" at bounding box center [617, 145] width 40 height 13
type input "2,000,000"
click at [533, 184] on td "11/11/2025" at bounding box center [518, 190] width 44 height 112
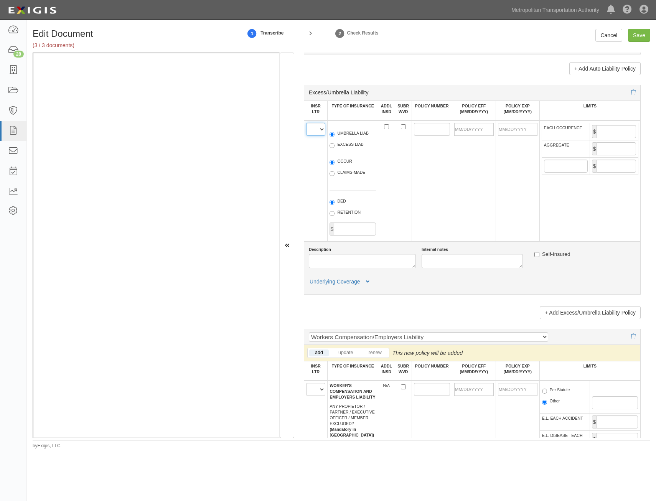
click at [311, 129] on select "A B C D E F" at bounding box center [315, 129] width 19 height 13
select select "A"
click at [306, 123] on select "A B C D E F" at bounding box center [315, 129] width 19 height 13
click at [342, 136] on label "UMBRELLA LIAB" at bounding box center [349, 135] width 39 height 8
click at [335, 136] on input "UMBRELLA LIAB" at bounding box center [332, 134] width 5 height 5
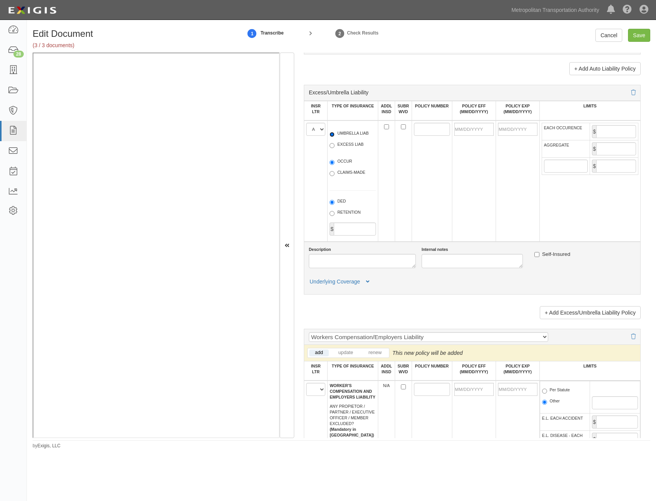
radio input "true"
click at [347, 162] on label "OCCUR" at bounding box center [341, 163] width 23 height 8
click at [335, 162] on input "OCCUR" at bounding box center [332, 162] width 5 height 5
radio input "true"
click at [385, 126] on input "ADDL INSD" at bounding box center [386, 126] width 5 height 5
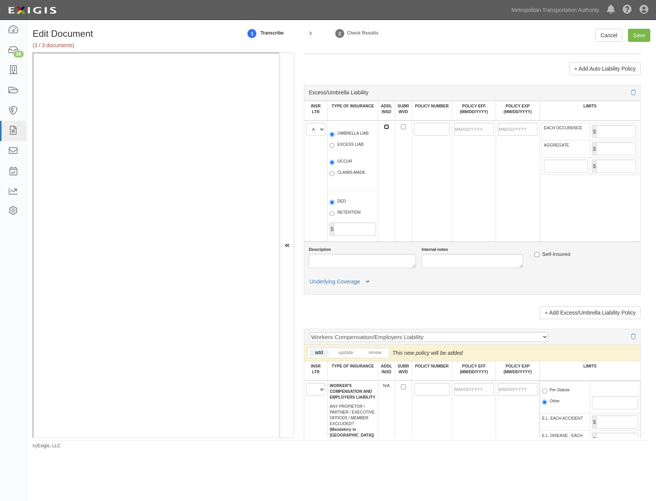
checkbox input "true"
click at [401, 128] on input "SUBR WVD" at bounding box center [403, 126] width 5 height 5
checkbox input "true"
click at [416, 130] on input "POLICY NUMBER" at bounding box center [432, 129] width 36 height 13
paste input "13SBAAJ2WKN"
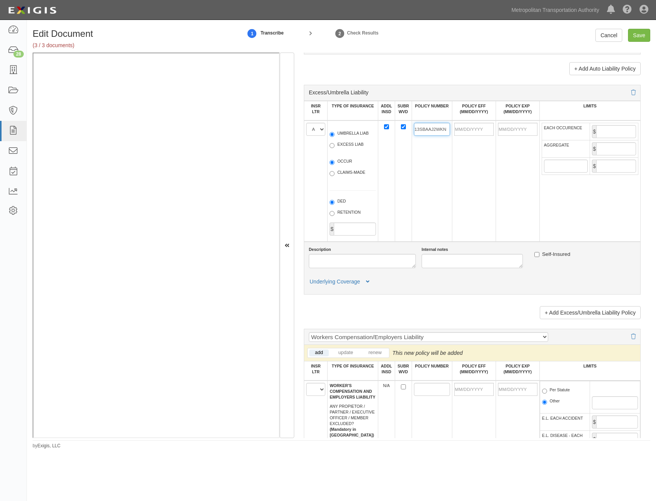
type input "13SBAAJ2WKN"
click at [475, 180] on td at bounding box center [474, 181] width 44 height 121
click at [480, 130] on input "POLICY EFF (MM/DD/YYYY)" at bounding box center [475, 129] width 40 height 13
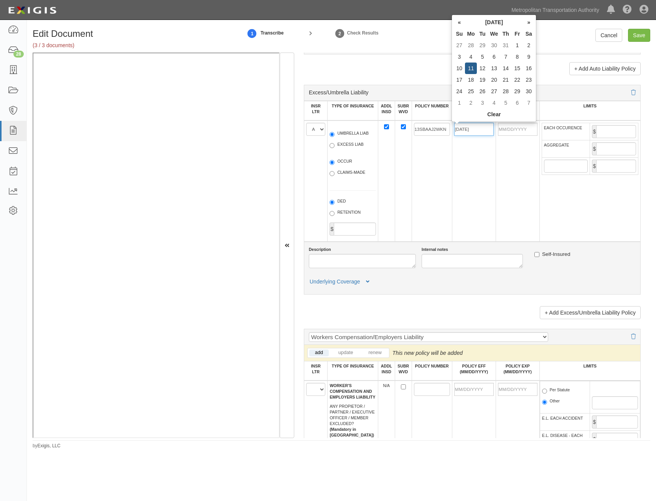
type input "11/11/2024"
type input "11/11/2025"
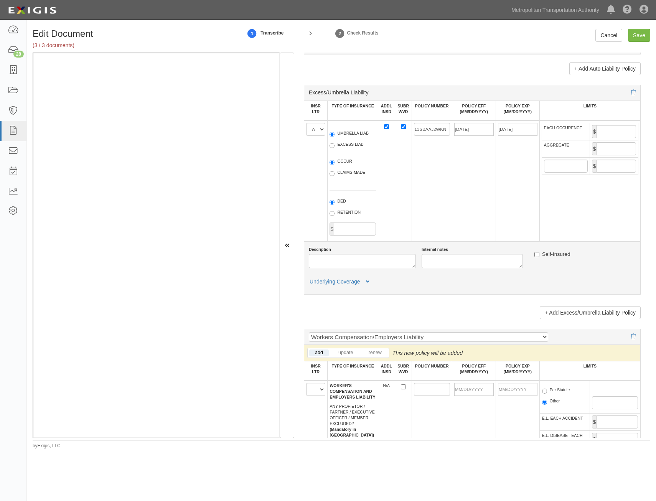
click at [460, 150] on td "11/11/2024" at bounding box center [474, 181] width 44 height 121
click at [615, 124] on td "$" at bounding box center [614, 131] width 48 height 17
click at [613, 129] on input "EACH OCCURENCE" at bounding box center [617, 131] width 40 height 13
type input "2,000,000"
click at [612, 149] on input "AGGREGATE" at bounding box center [617, 148] width 40 height 13
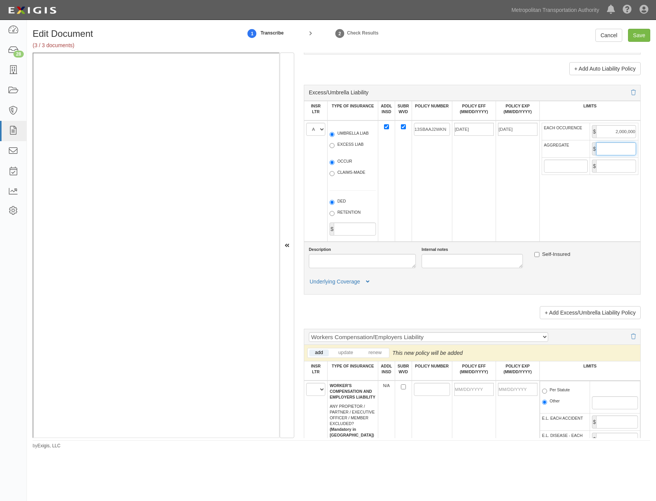
type input "2,000,000"
click at [506, 196] on td "11/11/2025" at bounding box center [518, 181] width 44 height 121
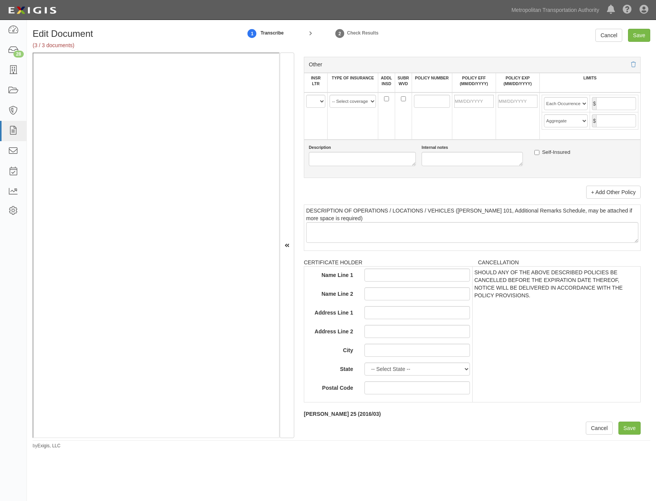
scroll to position [1380, 0]
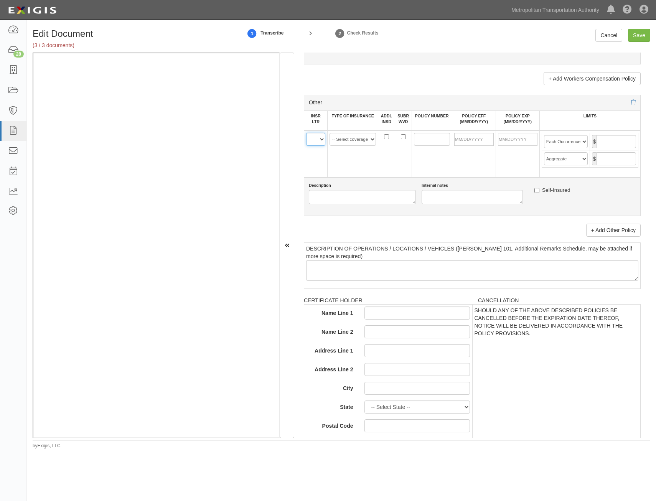
drag, startPoint x: 317, startPoint y: 139, endPoint x: 317, endPoint y: 144, distance: 5.0
click at [317, 139] on select "A B C D E F" at bounding box center [315, 139] width 19 height 13
select select "B"
click at [306, 133] on select "A B C D E F" at bounding box center [315, 139] width 19 height 13
click at [613, 235] on link "+ Add Other Policy" at bounding box center [614, 230] width 55 height 13
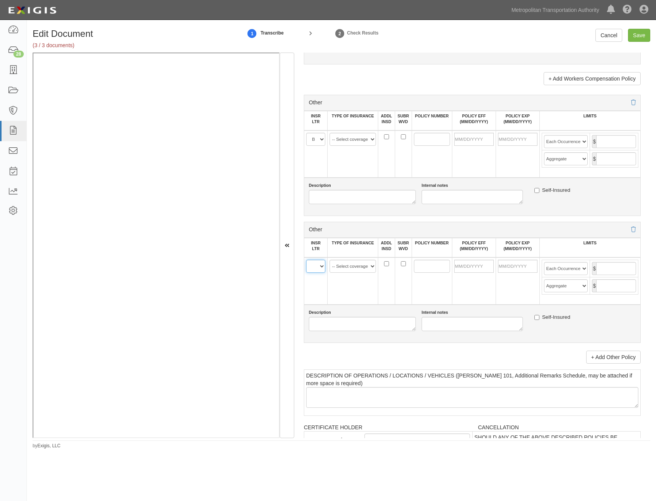
click at [312, 264] on select "A B C D E F" at bounding box center [315, 266] width 19 height 13
select select "B"
click at [306, 260] on select "A B C D E F" at bounding box center [315, 266] width 19 height 13
click at [362, 143] on select "-- Select coverage line -- Asbestos Abatement Auto Physical Damage Aviation Lia…" at bounding box center [353, 139] width 46 height 13
select select "152"
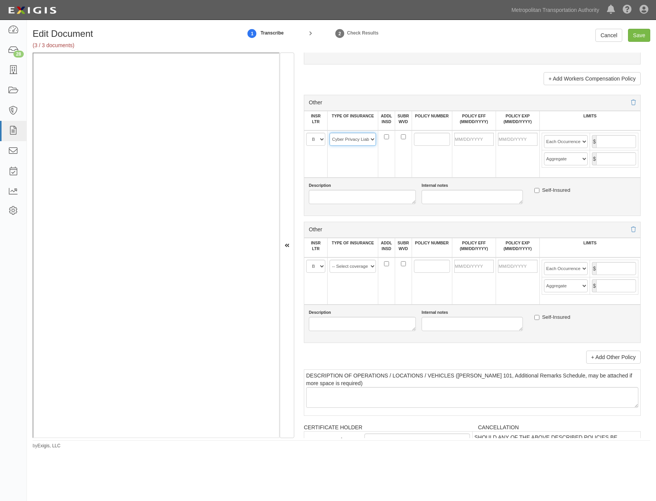
click at [330, 133] on select "-- Select coverage line -- Asbestos Abatement Auto Physical Damage Aviation Lia…" at bounding box center [353, 139] width 46 height 13
click at [364, 265] on select "-- Select coverage line -- Asbestos Abatement Auto Physical Damage Aviation Lia…" at bounding box center [353, 266] width 46 height 13
select select "91"
click at [330, 260] on select "-- Select coverage line -- Asbestos Abatement Auto Physical Damage Aviation Lia…" at bounding box center [353, 266] width 46 height 13
click at [432, 140] on input "POLICY NUMBER" at bounding box center [432, 139] width 36 height 13
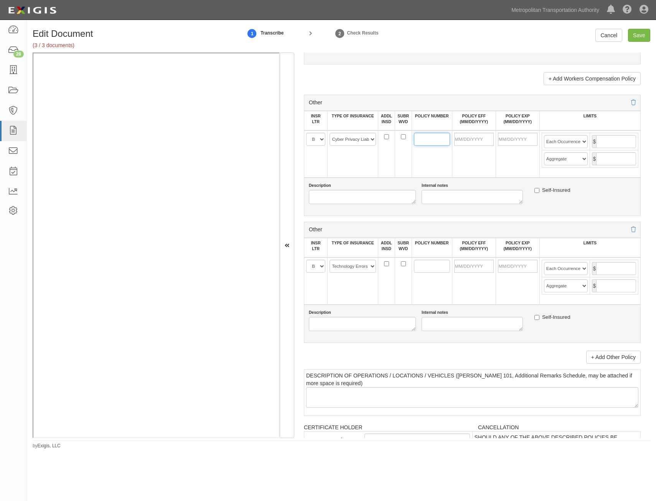
paste input "AB- 6652326-01"
type input "AB- 6652326-01"
click at [433, 263] on input "POLICY NUMBER" at bounding box center [432, 266] width 36 height 13
paste input "AB- 6652326-01"
type input "AB- 6652326-01"
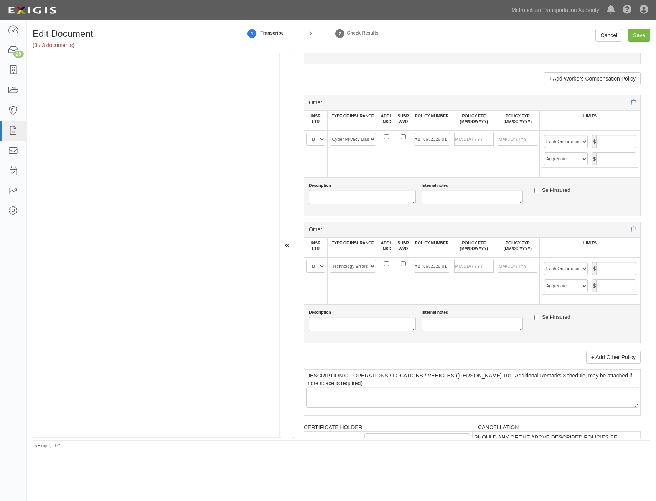
click at [463, 299] on td at bounding box center [474, 281] width 44 height 47
click at [476, 132] on td at bounding box center [474, 154] width 44 height 47
drag, startPoint x: 480, startPoint y: 139, endPoint x: 442, endPoint y: 166, distance: 47.3
click at [480, 139] on input "POLICY EFF (MM/DD/YYYY)" at bounding box center [475, 139] width 40 height 13
type input "11/11/2024"
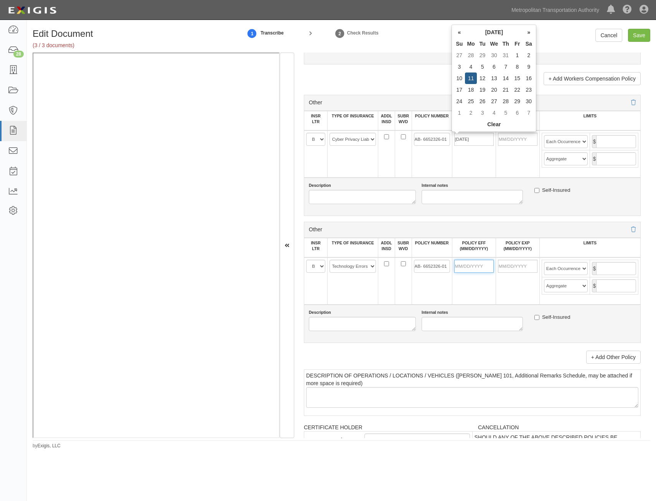
type input "11/11/2025"
click at [488, 266] on input "POLICY EFF (MM/DD/YYYY)" at bounding box center [475, 266] width 40 height 13
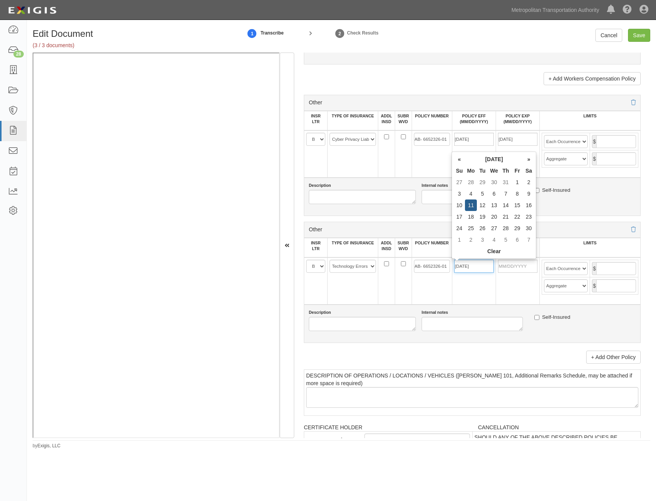
type input "11/11/2024"
type input "11/11/2025"
click at [459, 297] on td "11/11/2024" at bounding box center [474, 281] width 44 height 47
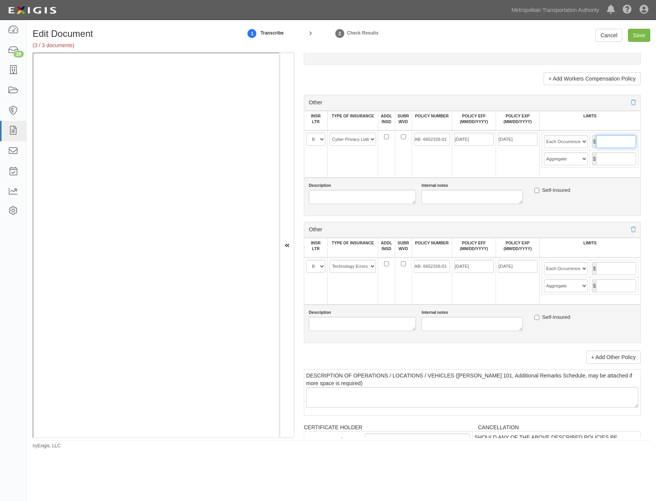
click at [624, 135] on input "text" at bounding box center [617, 141] width 40 height 13
type input "5,000,000"
drag, startPoint x: 624, startPoint y: 161, endPoint x: 622, endPoint y: 164, distance: 4.2
click at [624, 161] on input "text" at bounding box center [617, 158] width 40 height 13
type input "5,000,000"
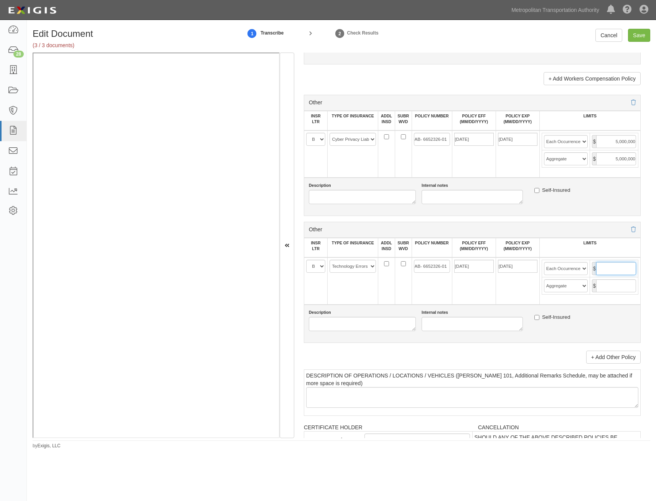
click at [620, 266] on input "text" at bounding box center [617, 268] width 40 height 13
type input "5,000,000"
click at [622, 289] on input "text" at bounding box center [617, 285] width 40 height 13
type input "5,000,000"
click at [643, 33] on input "Save" at bounding box center [639, 35] width 22 height 13
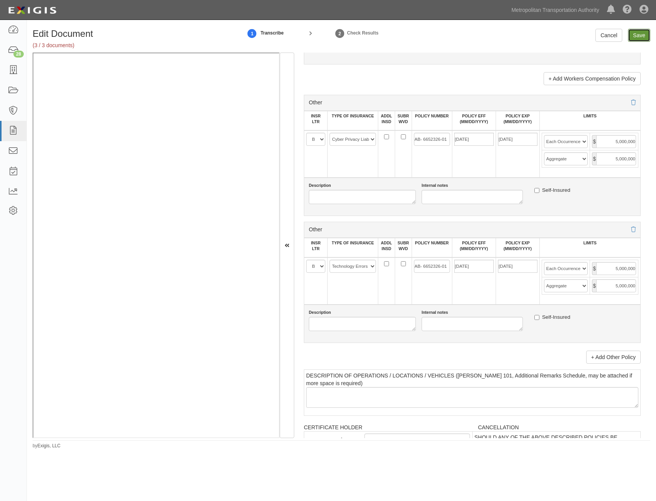
type input "2000000"
type input "4000000"
type input "2000000"
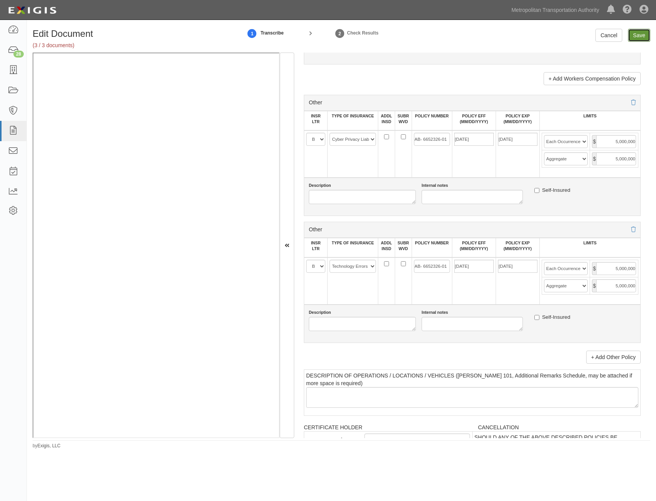
type input "2000000"
type input "5000000"
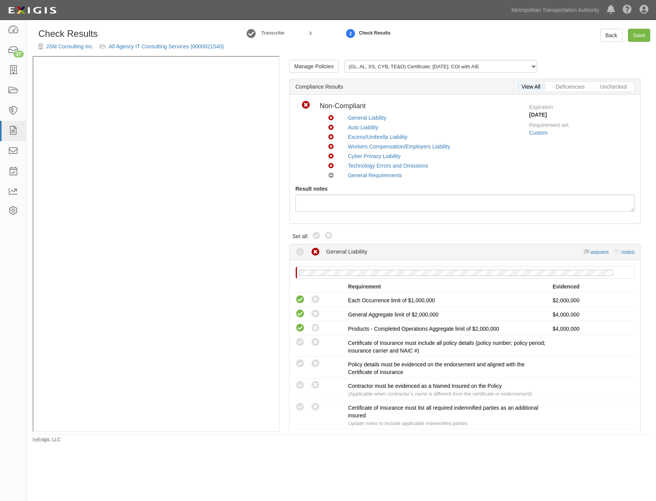
drag, startPoint x: 314, startPoint y: 236, endPoint x: 627, endPoint y: 69, distance: 354.8
click at [314, 236] on icon at bounding box center [316, 235] width 9 height 9
radio input "true"
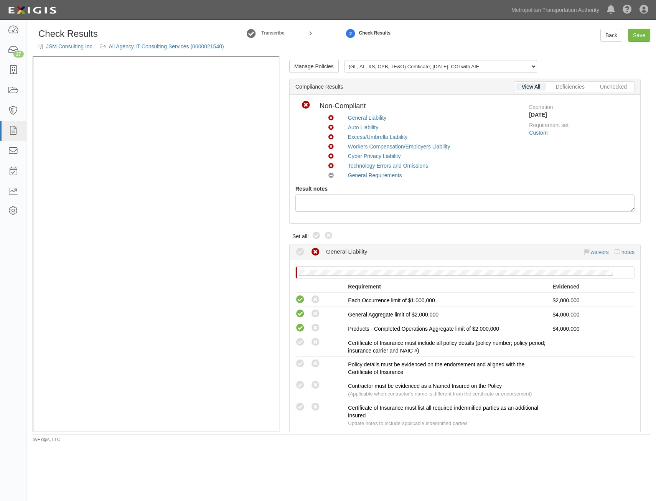
radio input "true"
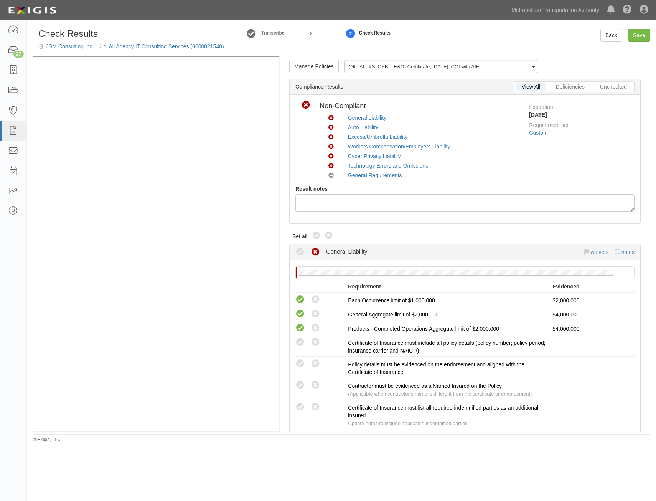
radio input "true"
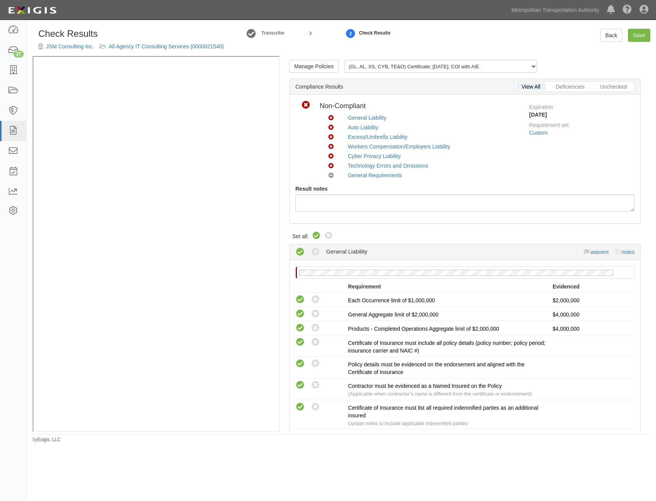
radio input "true"
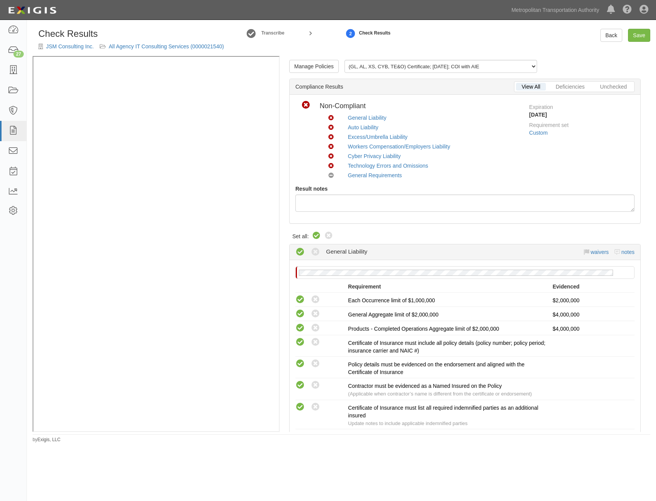
radio input "true"
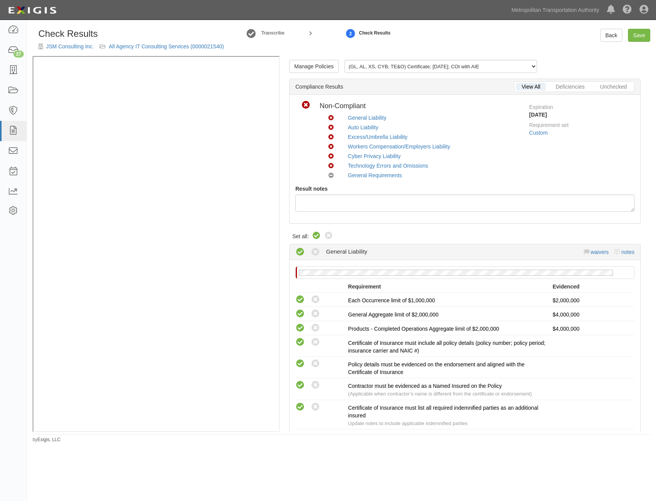
radio input "true"
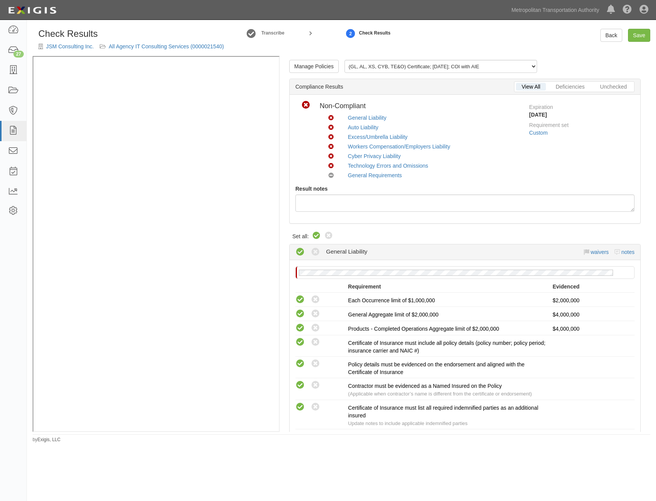
radio input "true"
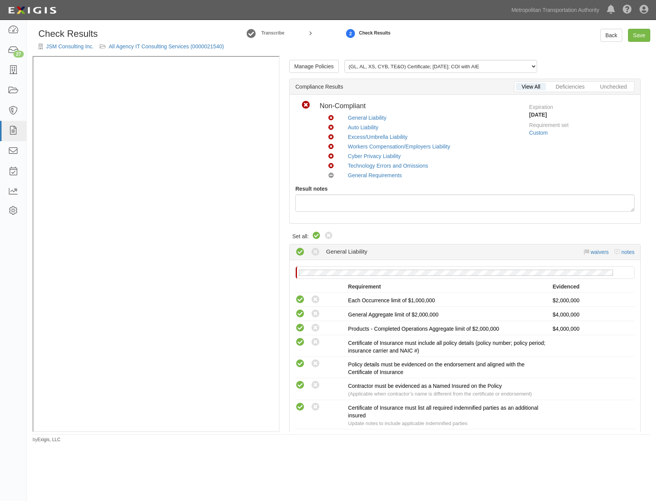
radio input "true"
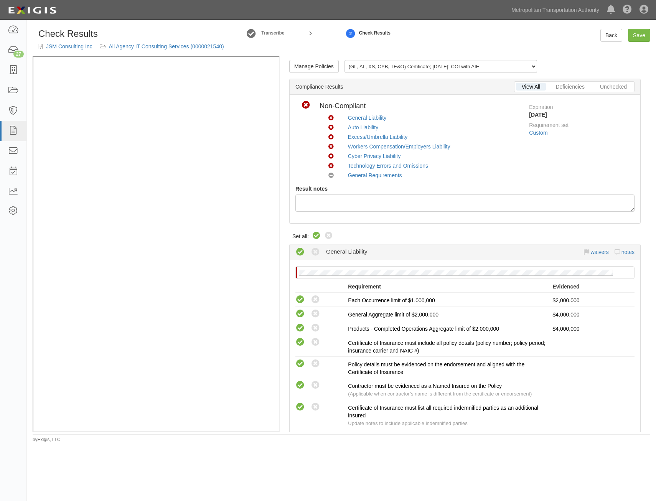
radio input "true"
radio input "false"
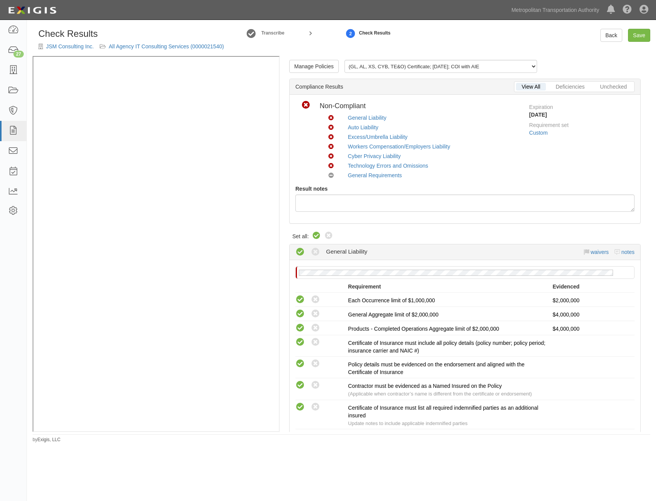
radio input "true"
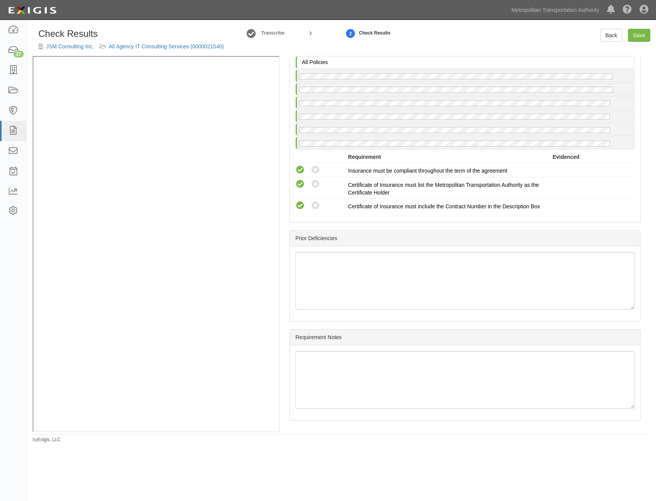
drag, startPoint x: 481, startPoint y: 184, endPoint x: 468, endPoint y: 340, distance: 156.4
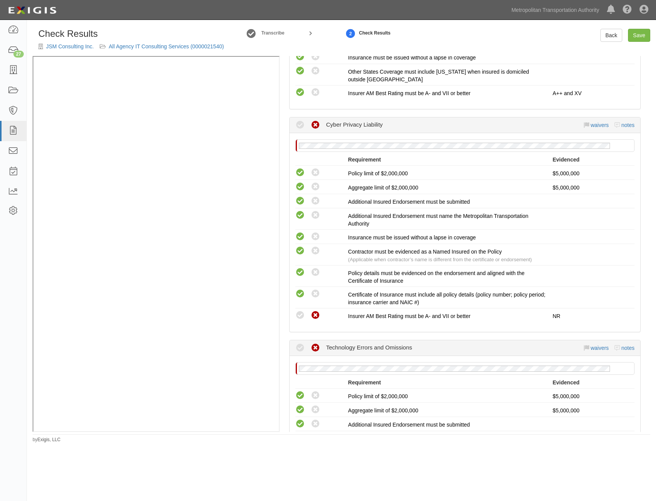
scroll to position [1028, 0]
click at [592, 120] on div "Compliant Waived Non-Compliant Cyber Privacy Liability waivers notes" at bounding box center [465, 125] width 339 height 15
click at [594, 126] on link "waivers" at bounding box center [600, 125] width 18 height 6
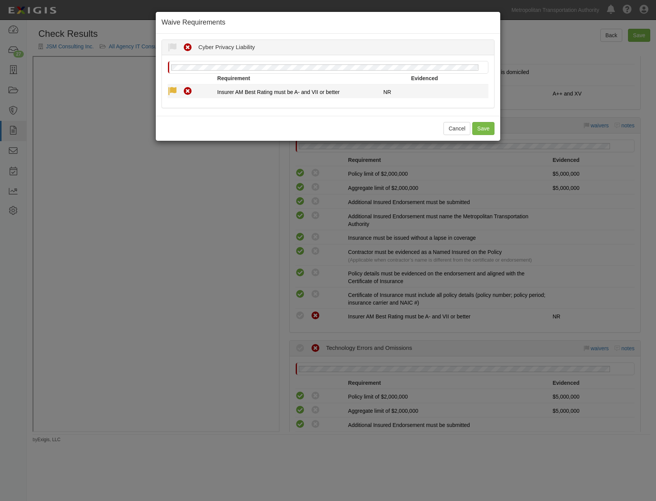
click at [169, 91] on icon at bounding box center [173, 92] width 10 height 10
radio input "true"
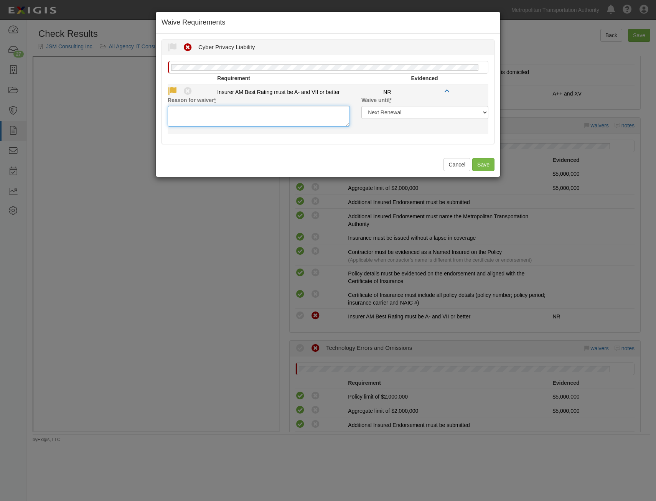
click at [225, 115] on textarea "Reason for waiver *" at bounding box center [259, 116] width 182 height 21
click at [185, 111] on textarea "Not rated" at bounding box center [259, 116] width 182 height 21
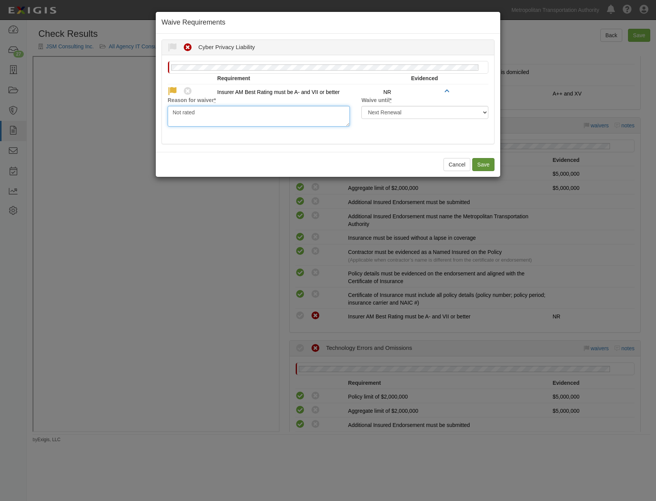
type textarea "Not rated"
click at [481, 166] on button "Save" at bounding box center [484, 164] width 22 height 13
radio input "true"
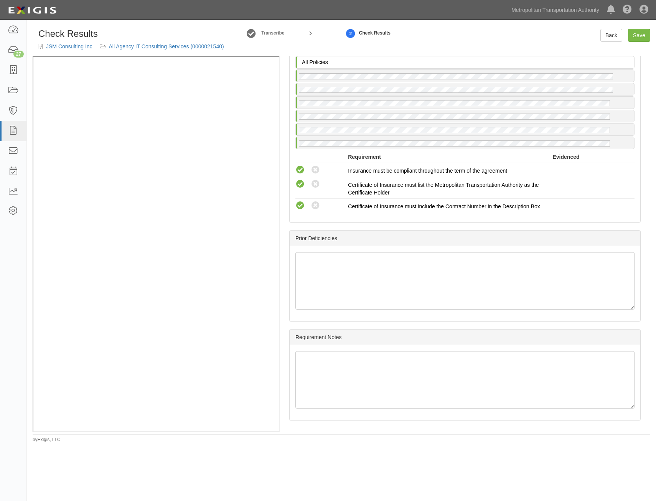
drag, startPoint x: 495, startPoint y: 137, endPoint x: 459, endPoint y: 417, distance: 281.8
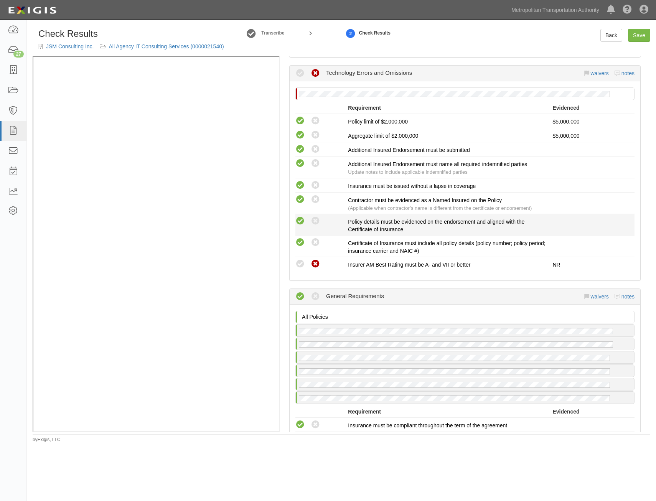
scroll to position [1220, 0]
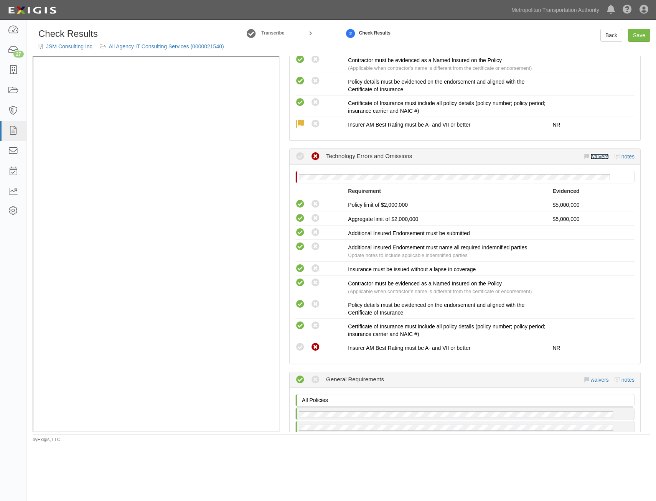
click at [595, 159] on link "waivers" at bounding box center [600, 157] width 18 height 6
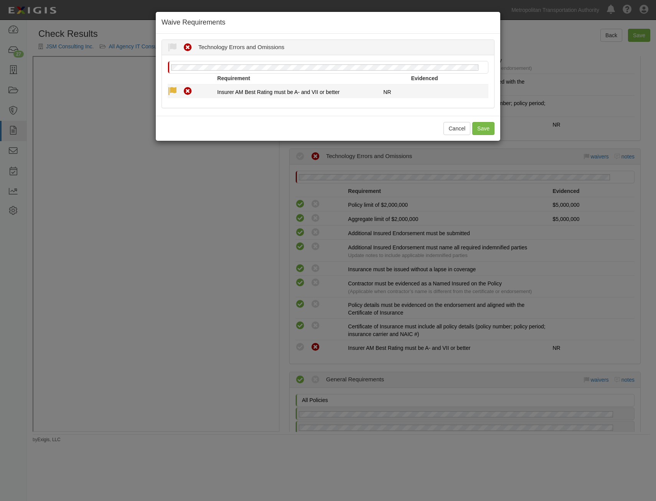
drag, startPoint x: 172, startPoint y: 89, endPoint x: 175, endPoint y: 87, distance: 4.2
click at [172, 89] on icon at bounding box center [173, 92] width 10 height 10
radio input "true"
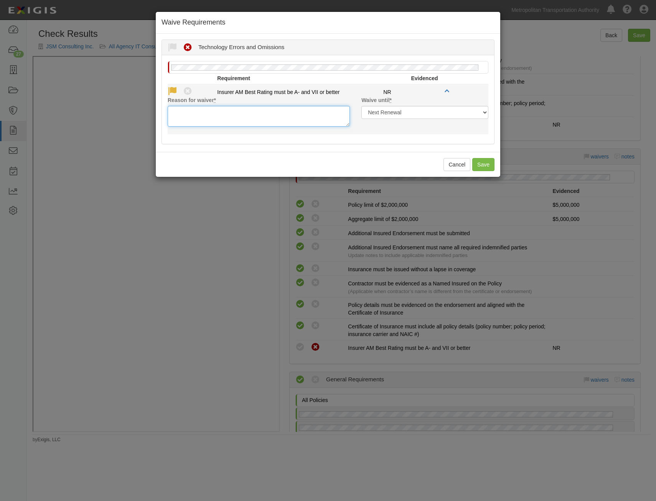
click at [247, 111] on textarea "Reason for waiver *" at bounding box center [259, 116] width 182 height 21
paste textarea "Not rated"
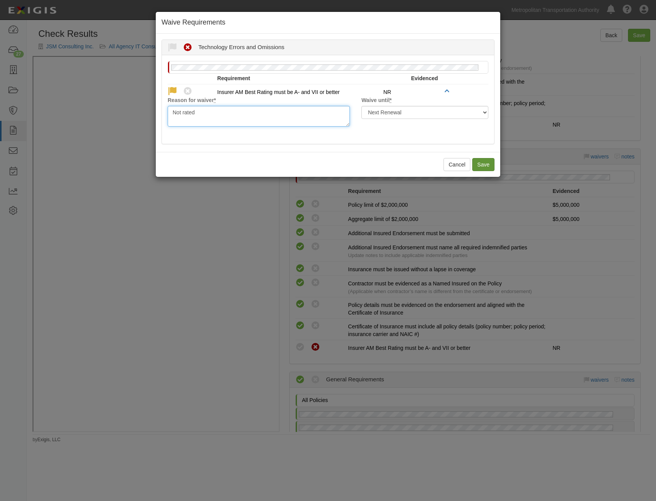
type textarea "Not rated"
click at [484, 164] on button "Save" at bounding box center [484, 164] width 22 height 13
radio input "true"
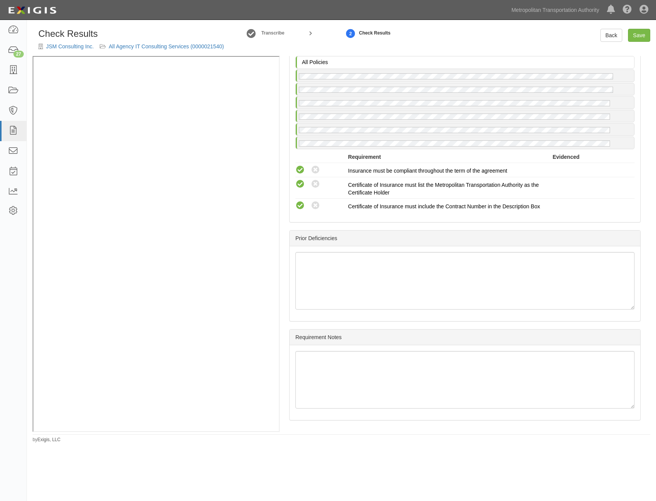
drag, startPoint x: 598, startPoint y: 341, endPoint x: 584, endPoint y: 440, distance: 100.4
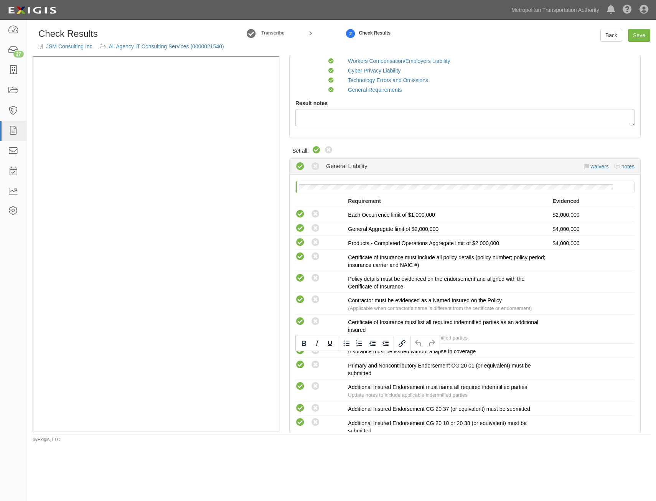
scroll to position [0, 0]
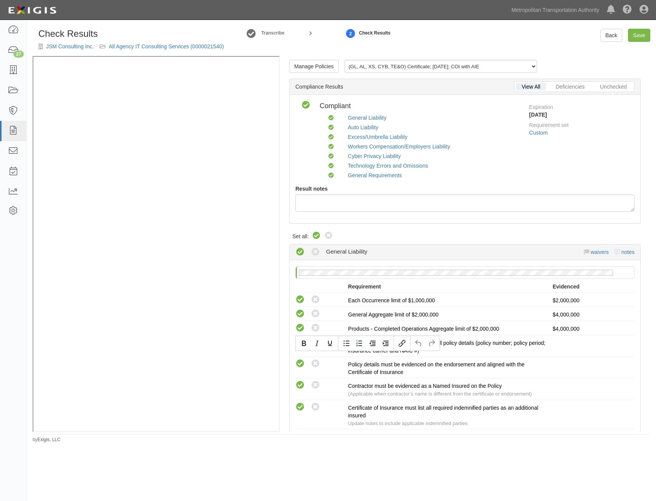
drag, startPoint x: 596, startPoint y: 342, endPoint x: 635, endPoint y: 109, distance: 236.2
click at [643, 35] on link "Save" at bounding box center [639, 35] width 22 height 13
radio input "true"
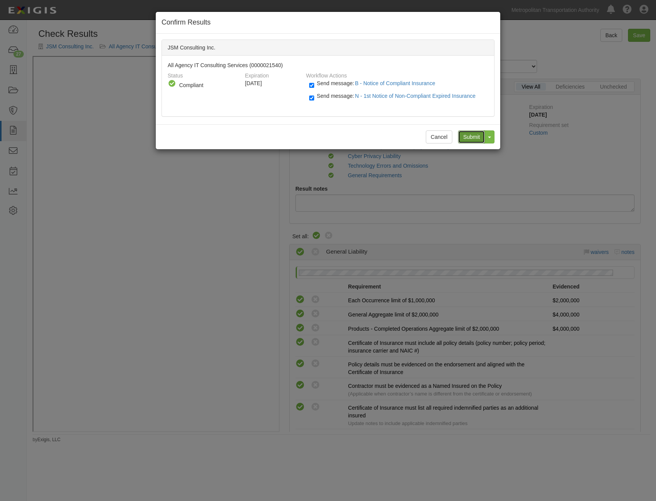
click at [471, 136] on input "Submit" at bounding box center [471, 137] width 27 height 13
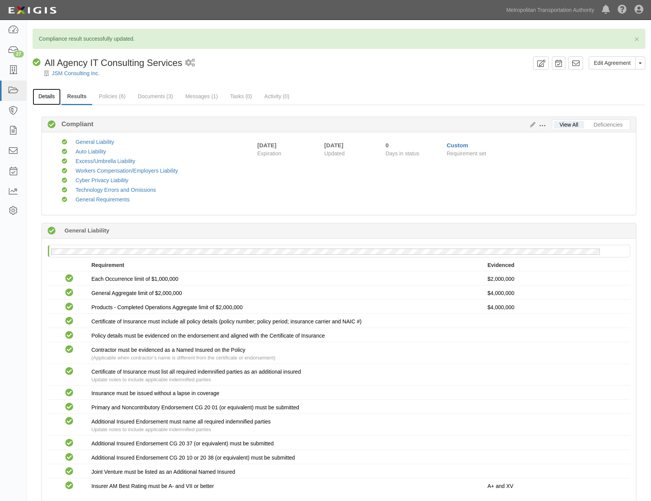
click at [53, 98] on link "Details" at bounding box center [47, 97] width 28 height 17
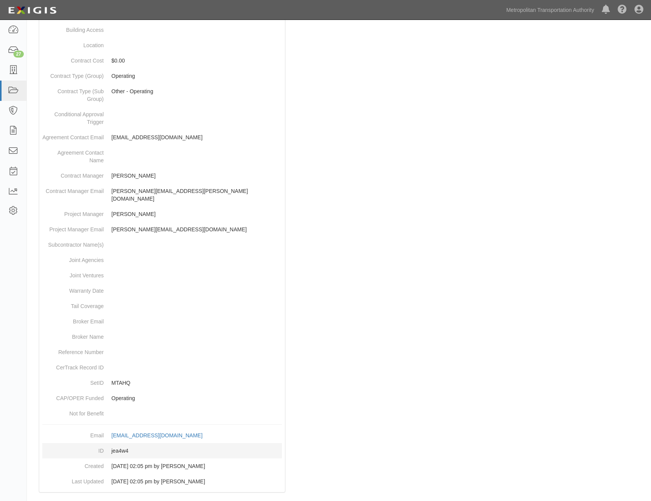
scroll to position [242, 0]
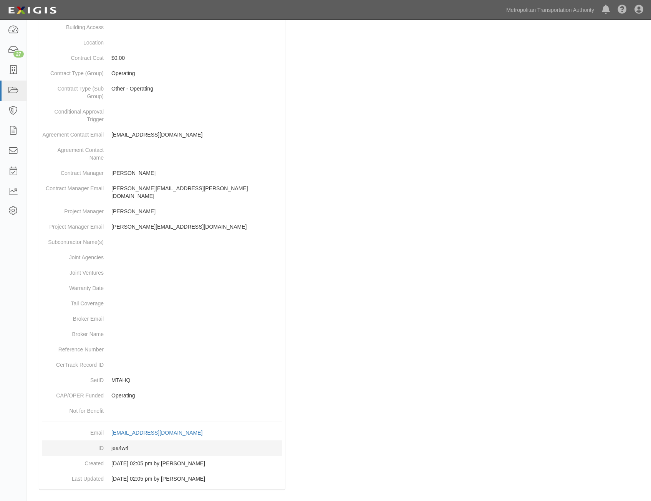
click at [122, 441] on dd "jea4w4" at bounding box center [162, 448] width 240 height 15
copy dd "jea4w4"
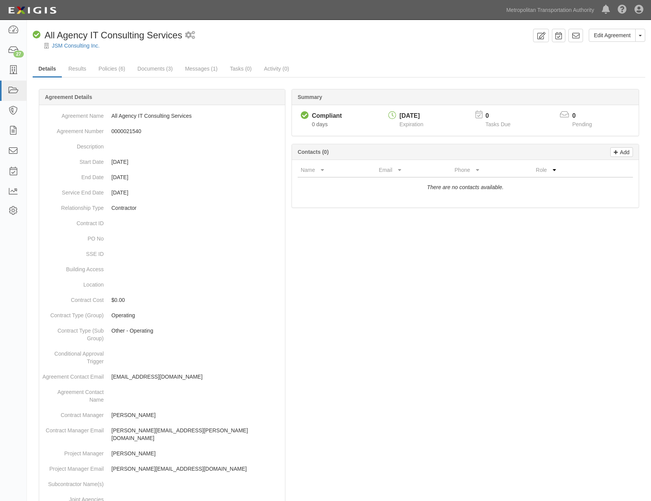
drag, startPoint x: 428, startPoint y: 347, endPoint x: 511, endPoint y: 23, distance: 334.3
click at [576, 34] on icon at bounding box center [576, 36] width 8 height 8
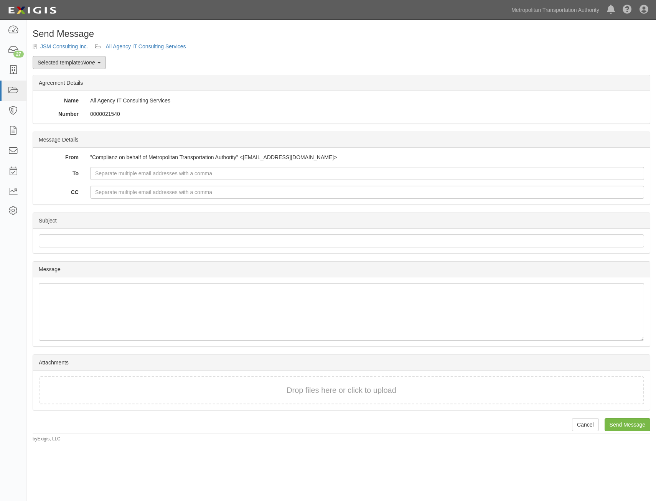
click at [84, 67] on link "Selected template: None" at bounding box center [69, 62] width 73 height 13
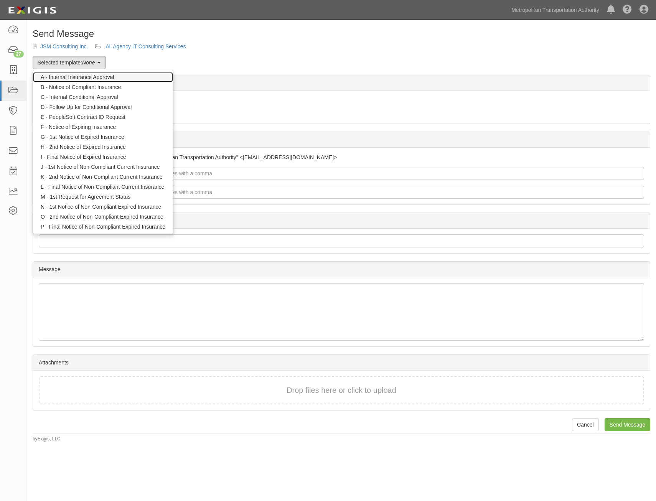
click at [92, 78] on link "A - Internal Insurance Approval" at bounding box center [103, 77] width 140 height 10
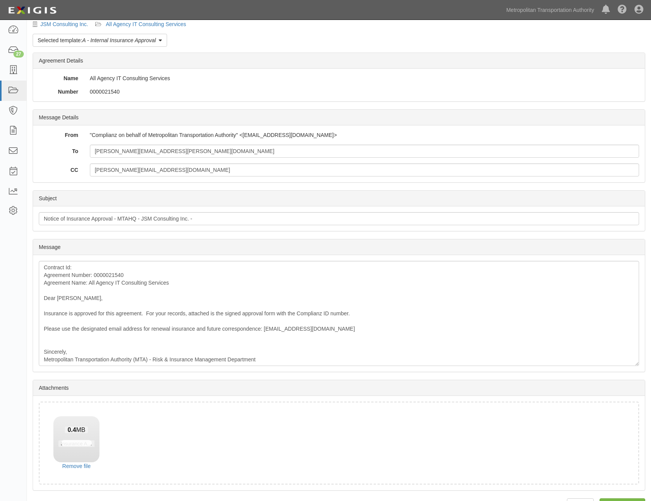
scroll to position [44, 0]
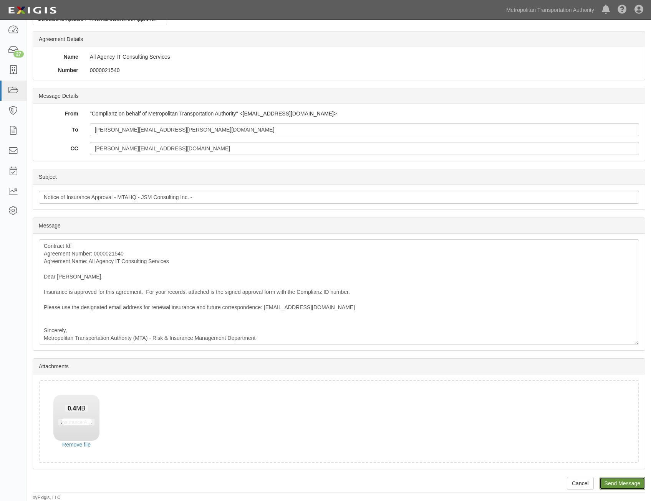
click at [627, 484] on input "Send Message" at bounding box center [622, 483] width 46 height 13
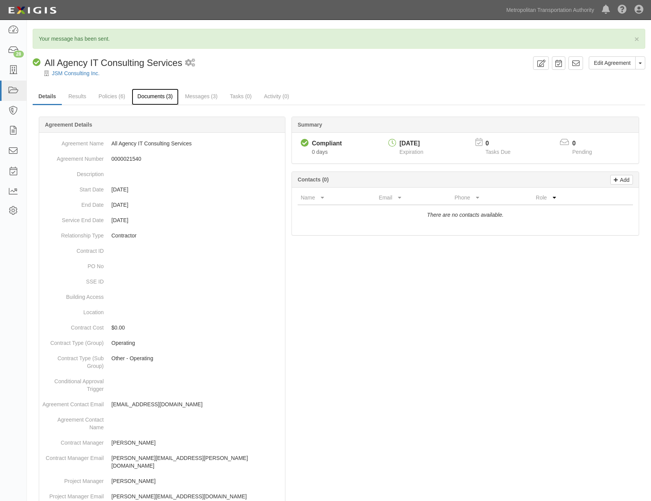
click at [152, 98] on link "Documents (3)" at bounding box center [155, 97] width 47 height 17
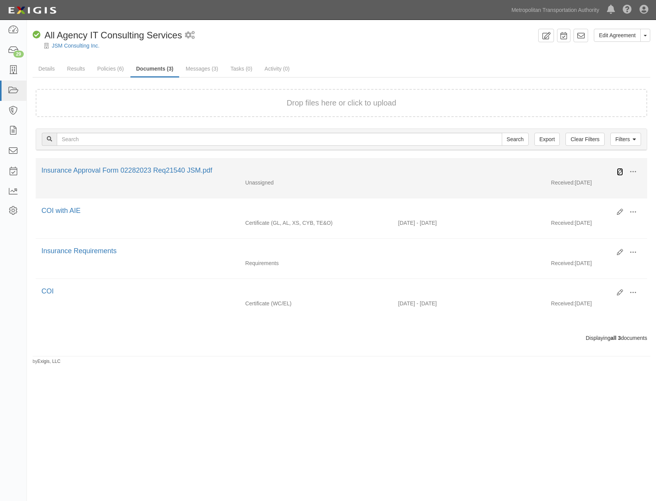
click at [622, 171] on icon at bounding box center [620, 172] width 6 height 6
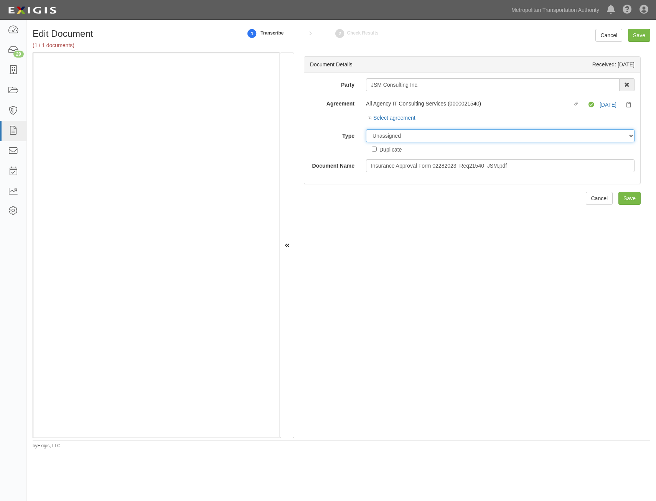
click at [493, 133] on select "Unassigned Binder Cancellation Notice Certificate Contract Endorsement Insuranc…" at bounding box center [500, 135] width 269 height 13
select select "OtherDetail"
click at [366, 129] on select "Unassigned Binder Cancellation Notice Certificate Contract Endorsement Insuranc…" at bounding box center [500, 135] width 269 height 13
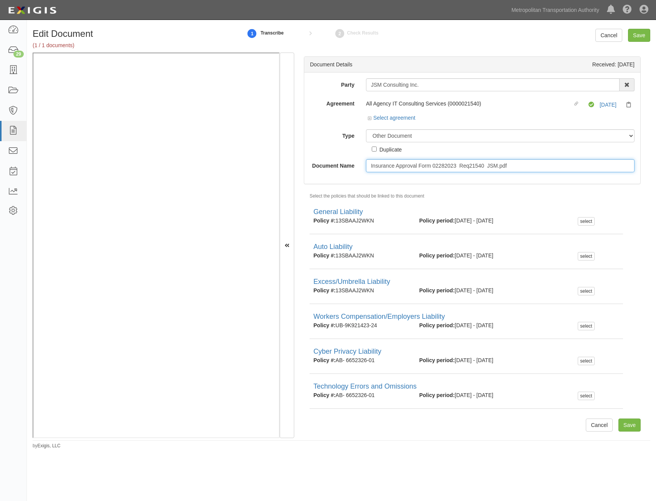
click at [527, 167] on input "Insurance Approval Form 02282023 Req21540 JSM.pdf" at bounding box center [500, 165] width 269 height 13
type input "Approval Form"
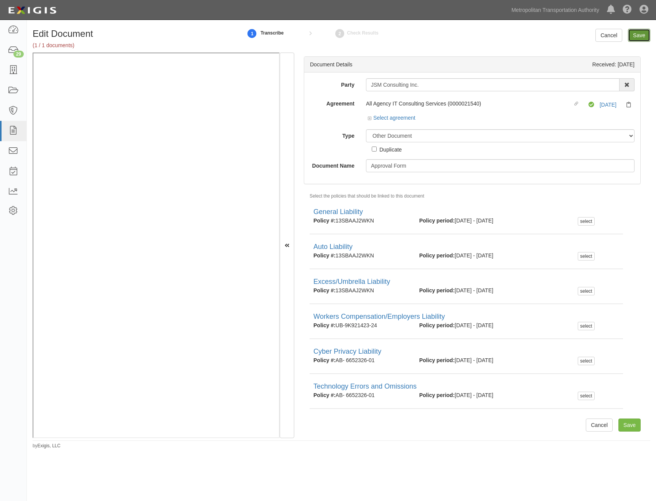
click at [638, 36] on input "Save" at bounding box center [639, 35] width 22 height 13
